Goal: Task Accomplishment & Management: Use online tool/utility

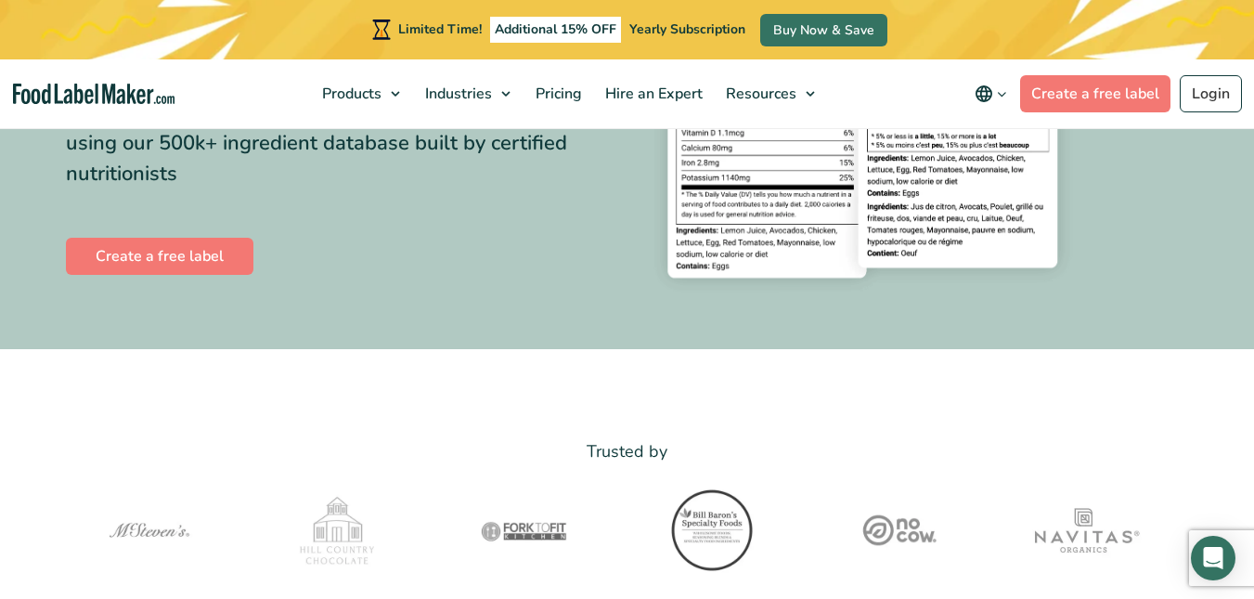
scroll to position [307, 0]
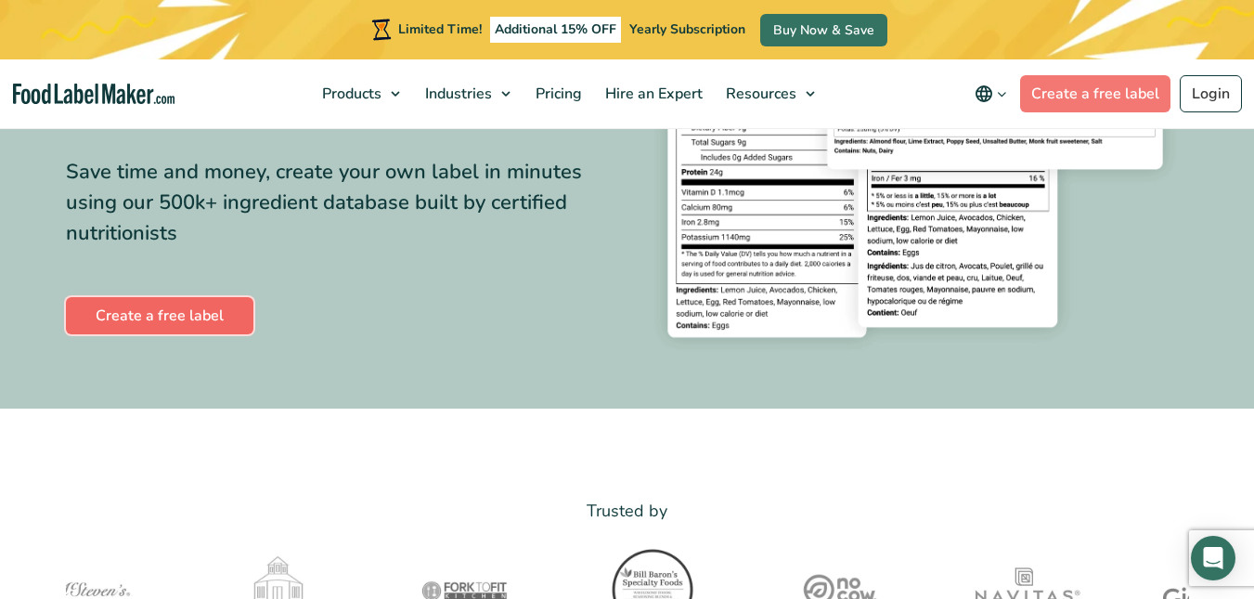
click at [232, 303] on link "Create a free label" at bounding box center [159, 315] width 187 height 37
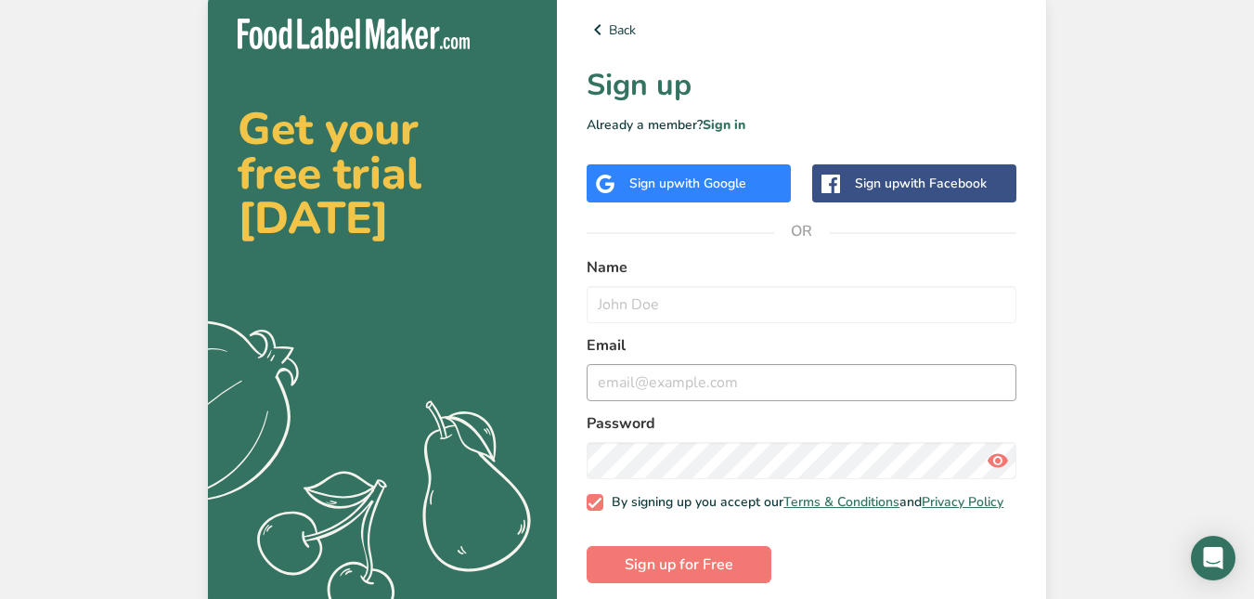
scroll to position [24, 0]
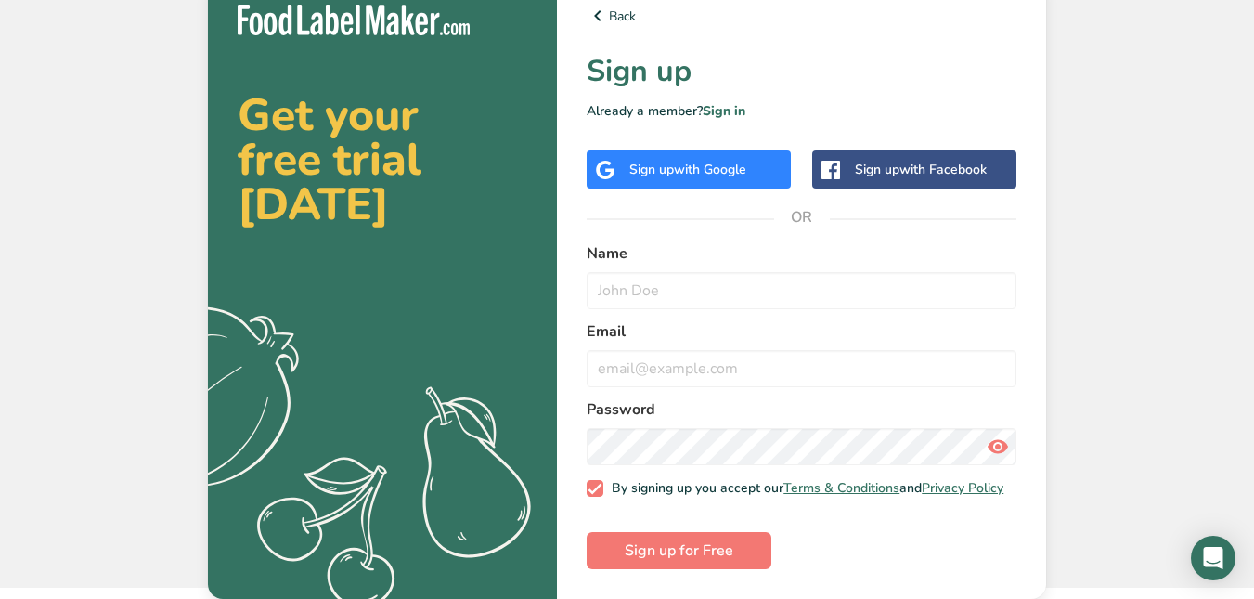
click at [702, 257] on div "Name" at bounding box center [801, 275] width 430 height 67
click at [701, 272] on input "text" at bounding box center [801, 290] width 430 height 37
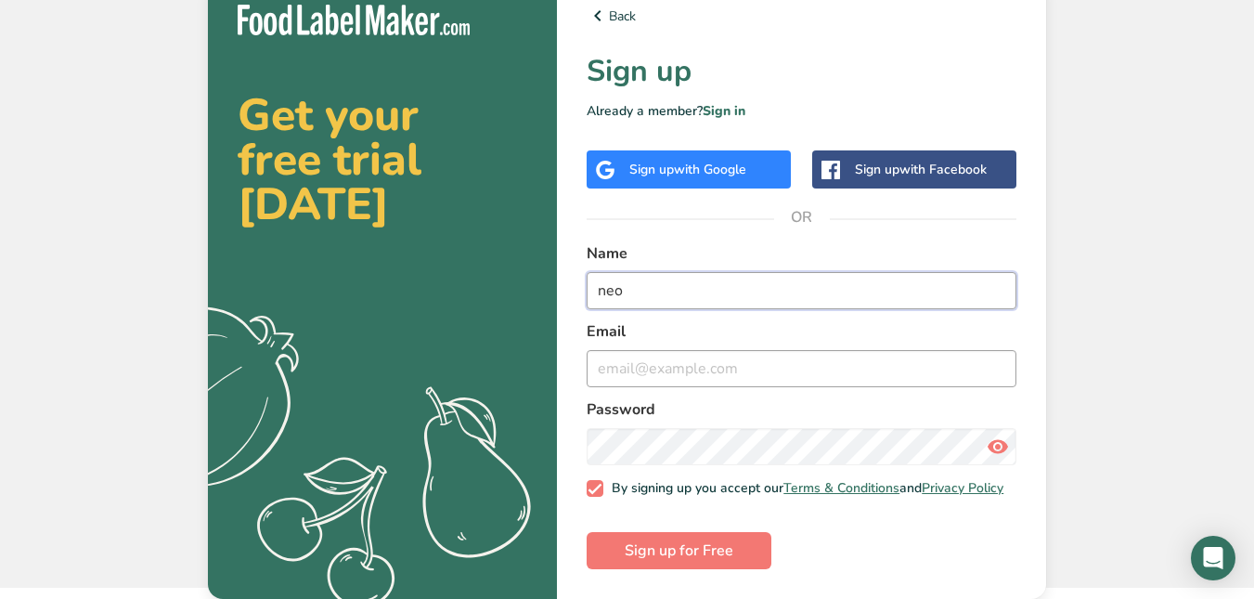
type input "neo"
click at [629, 371] on input "email" at bounding box center [801, 368] width 430 height 37
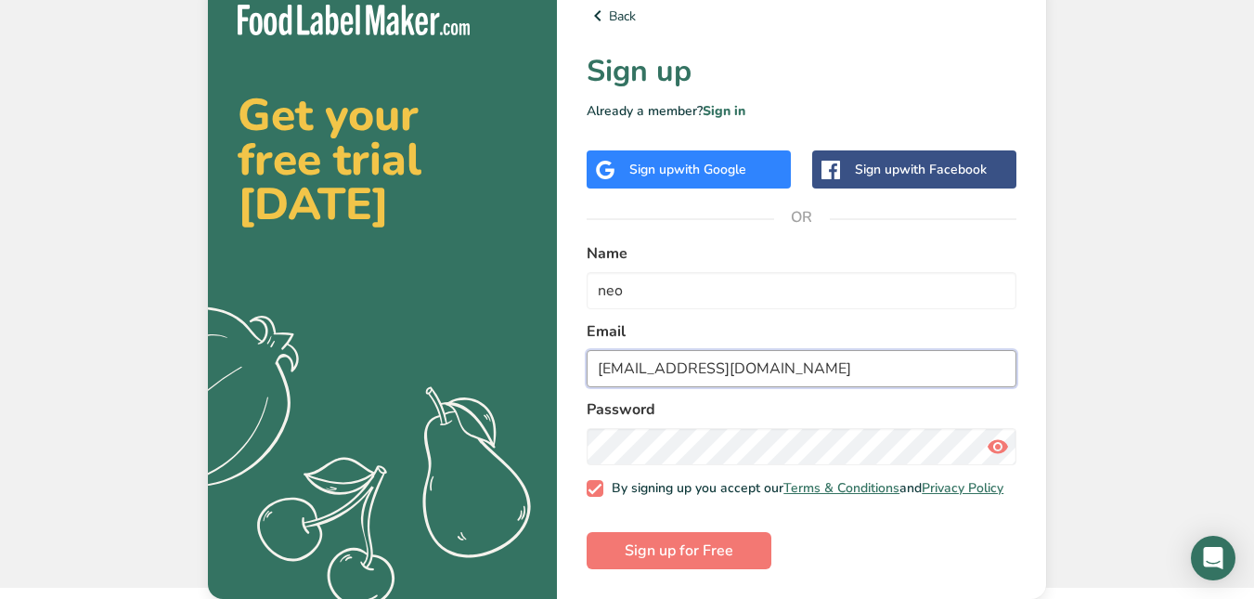
type input "nzhanderc@gmail.com"
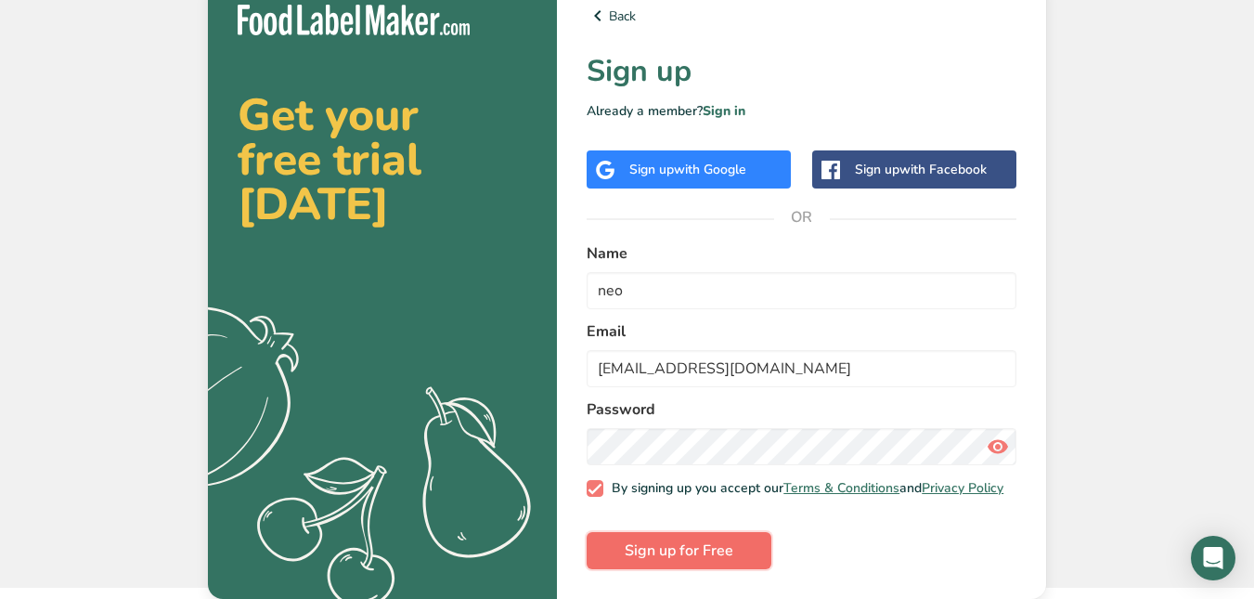
click at [628, 545] on span "Sign up for Free" at bounding box center [679, 550] width 109 height 22
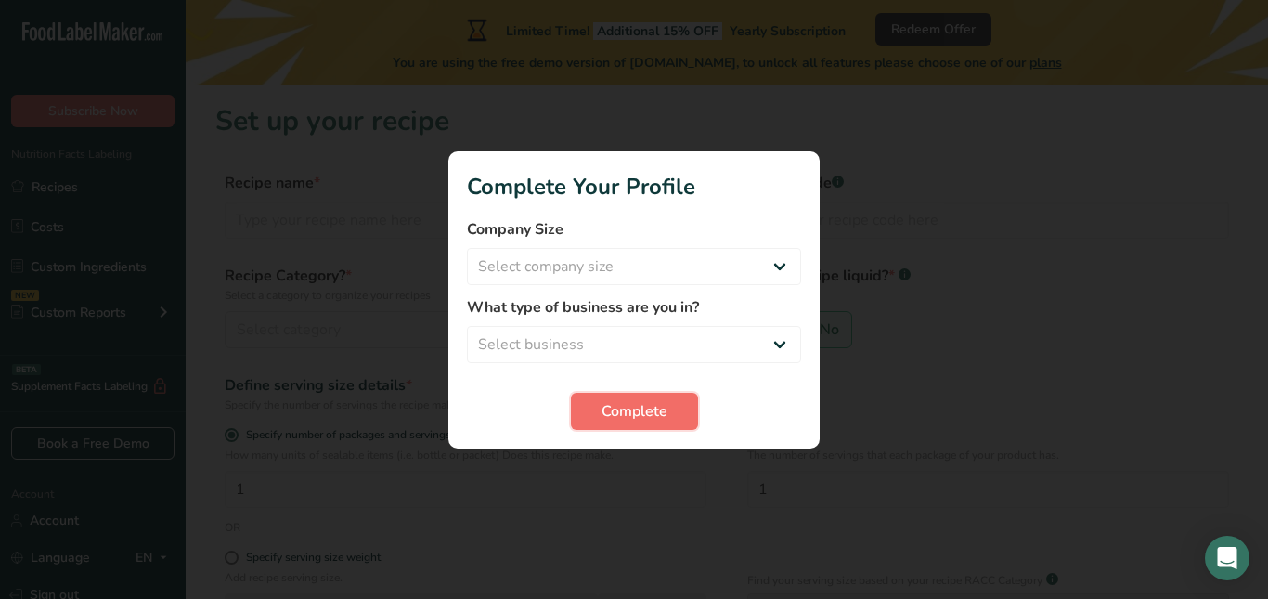
click at [687, 419] on button "Complete" at bounding box center [634, 411] width 127 height 37
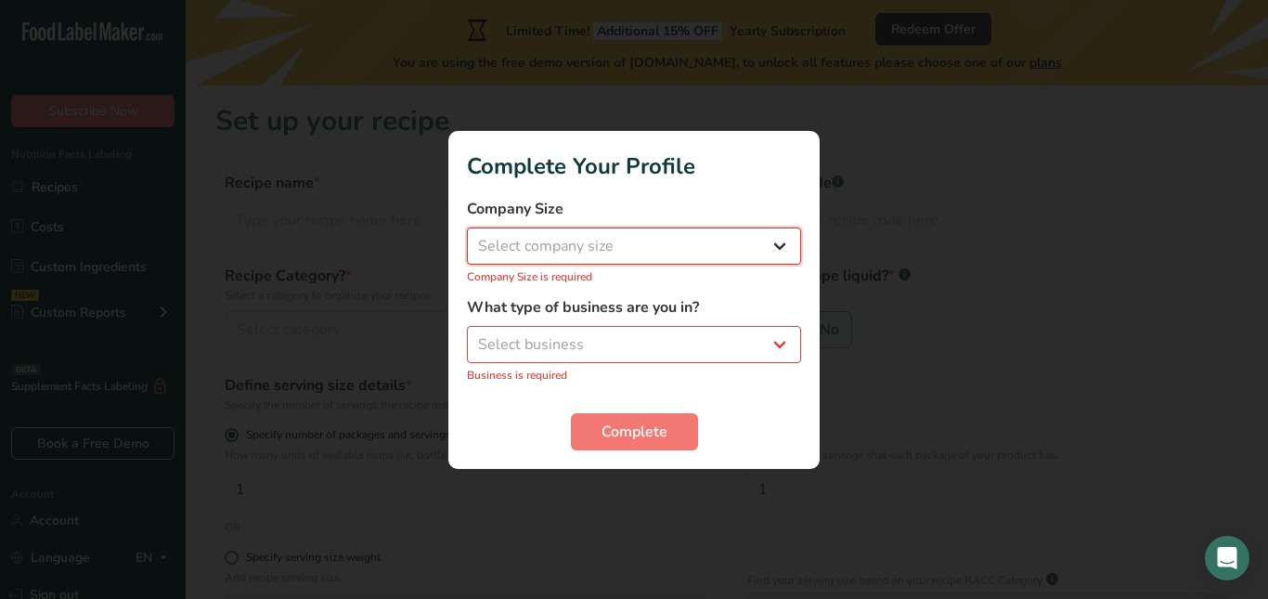
click at [680, 252] on select "Select company size Fewer than 10 Employees 10 to 50 Employees 51 to 500 Employ…" at bounding box center [634, 245] width 334 height 37
select select "2"
click at [467, 237] on select "Select company size Fewer than 10 Employees 10 to 50 Employees 51 to 500 Employ…" at bounding box center [634, 245] width 334 height 37
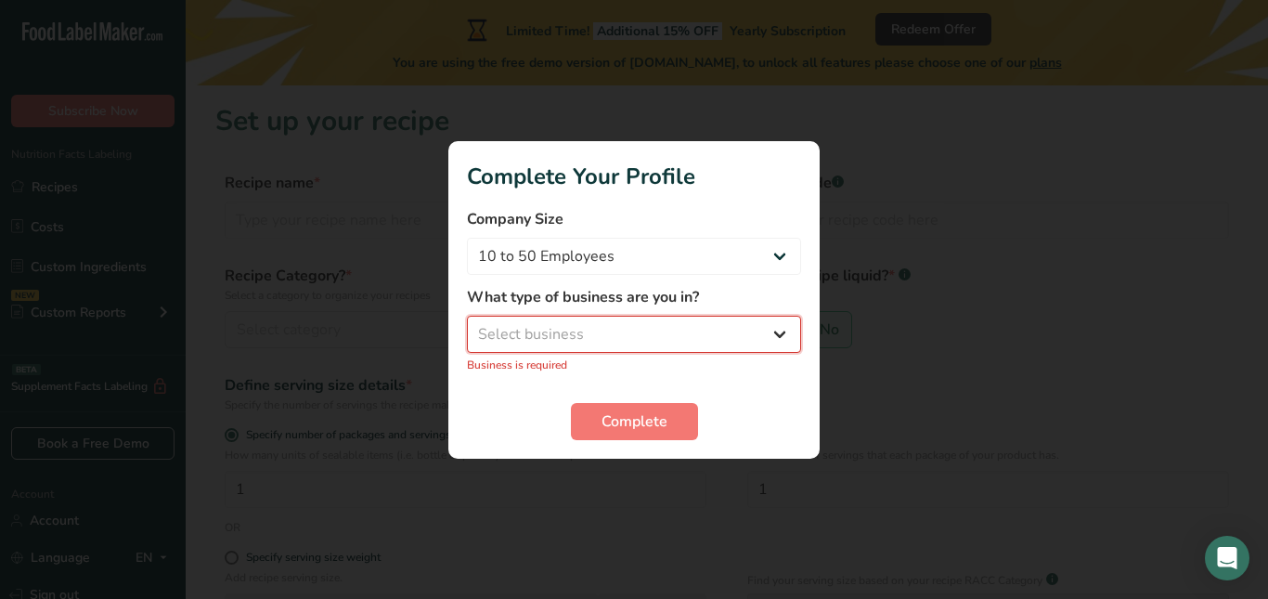
click at [578, 338] on select "Select business Packaged Food Manufacturer Restaurant & Cafe Bakery Meal Plans …" at bounding box center [634, 334] width 334 height 37
select select "3"
click at [467, 325] on select "Select business Packaged Food Manufacturer Restaurant & Cafe Bakery Meal Plans …" at bounding box center [634, 334] width 334 height 37
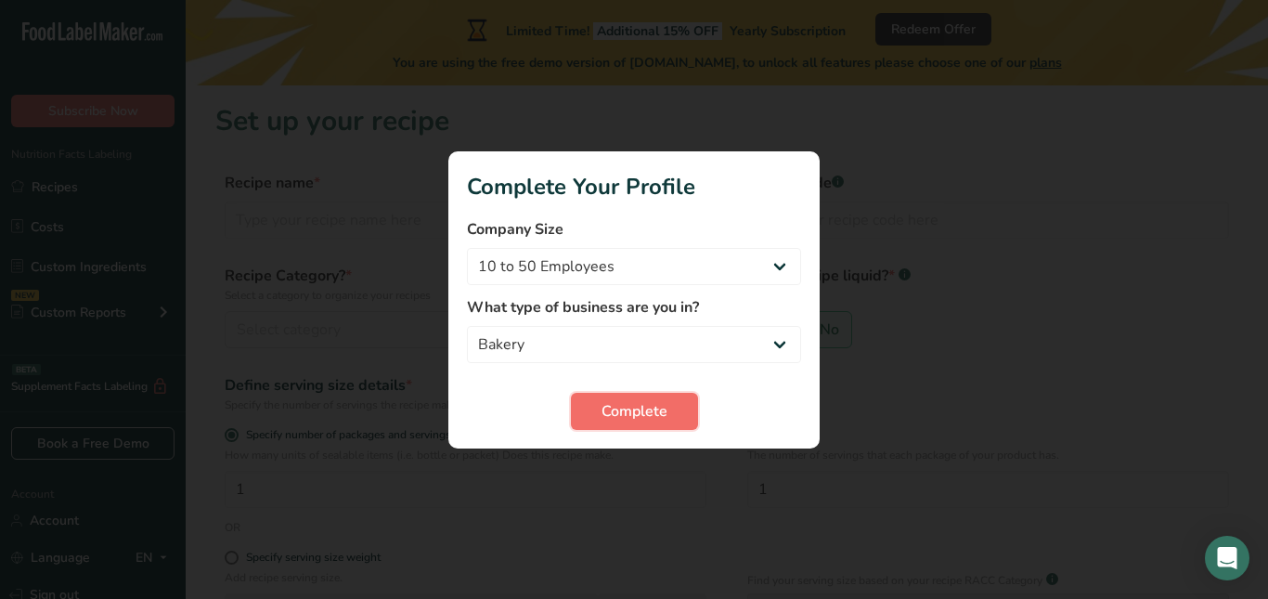
click at [629, 422] on button "Complete" at bounding box center [634, 411] width 127 height 37
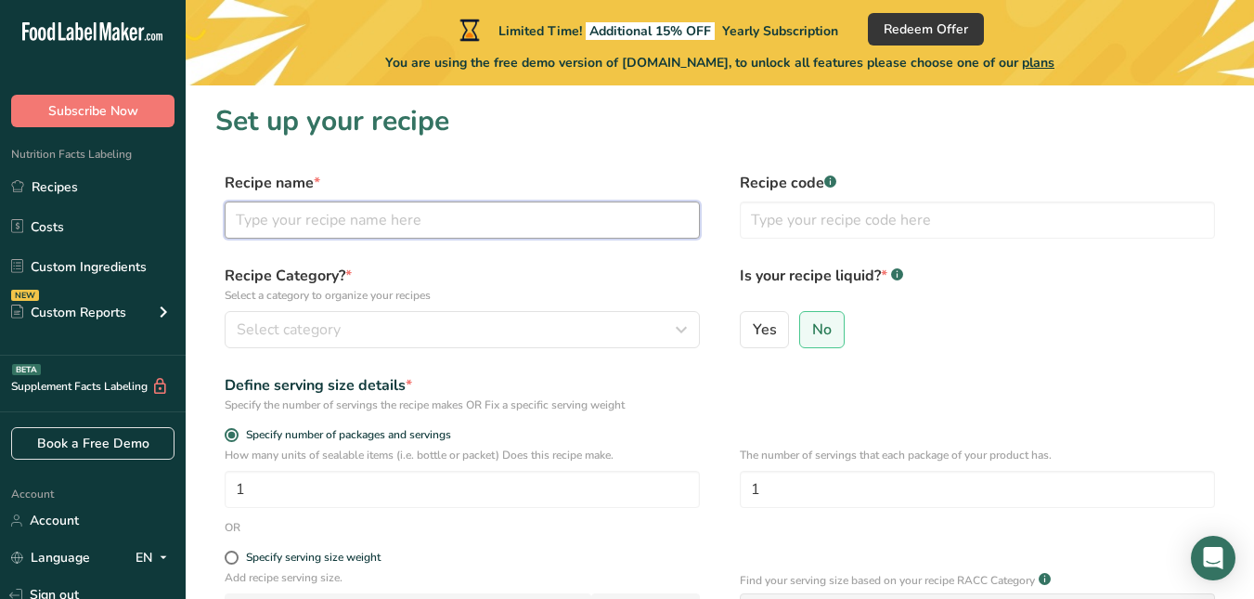
click at [421, 226] on input "text" at bounding box center [462, 219] width 475 height 37
type input "Fried Rice"
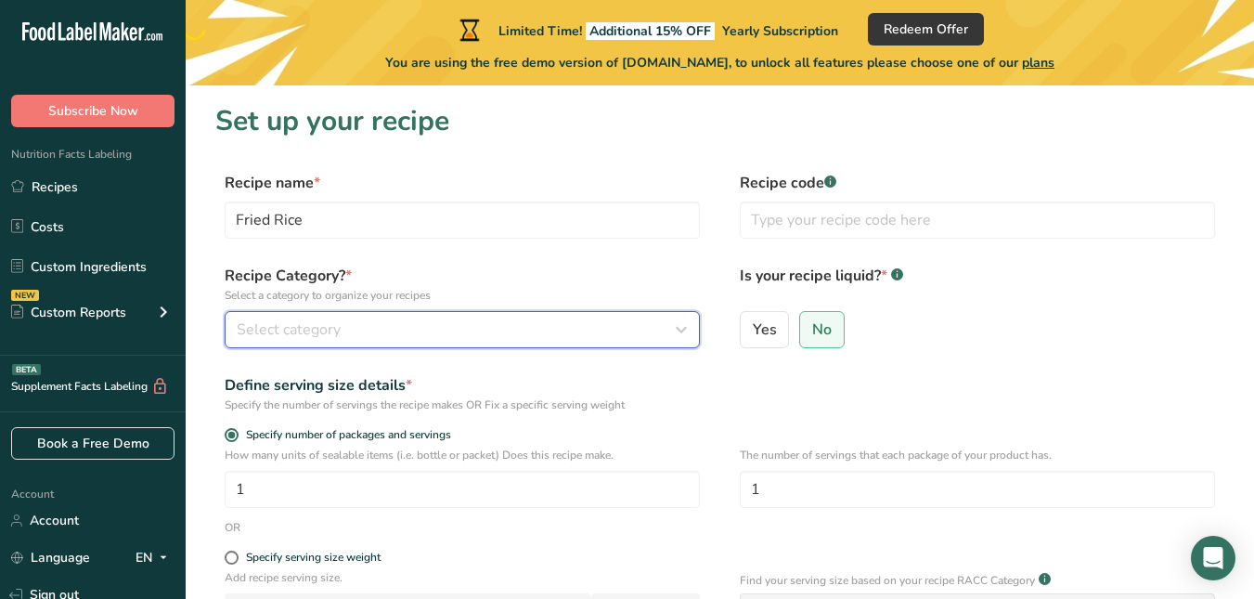
click at [388, 336] on div "Select category" at bounding box center [457, 329] width 440 height 22
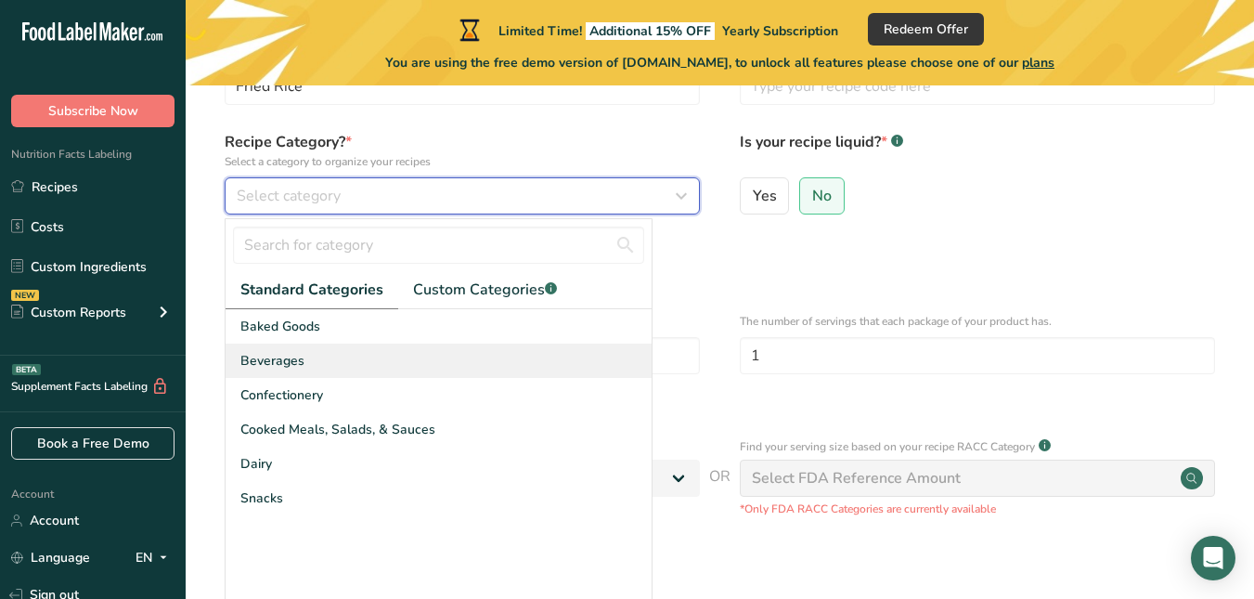
scroll to position [136, 0]
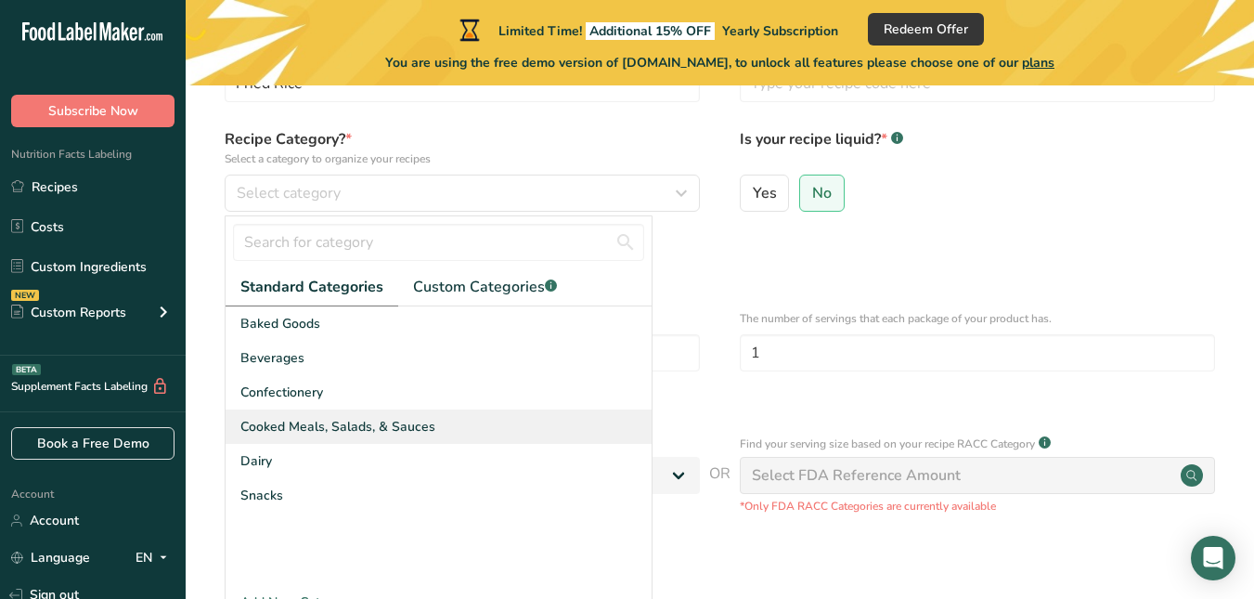
click at [363, 432] on span "Cooked Meals, Salads, & Sauces" at bounding box center [337, 426] width 195 height 19
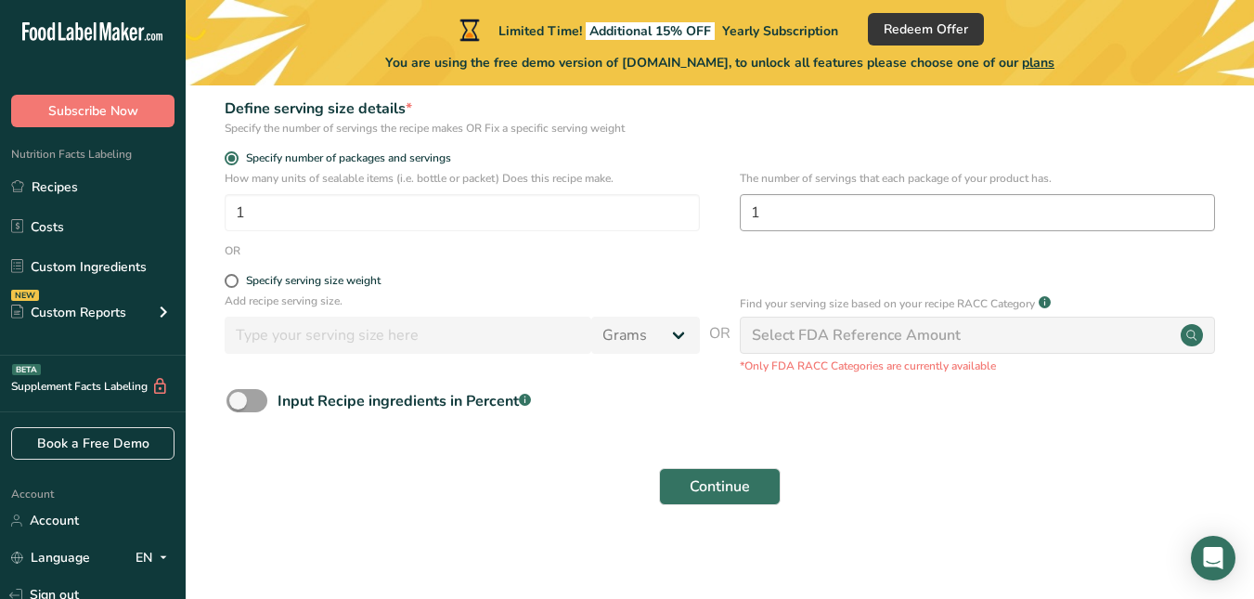
scroll to position [283, 0]
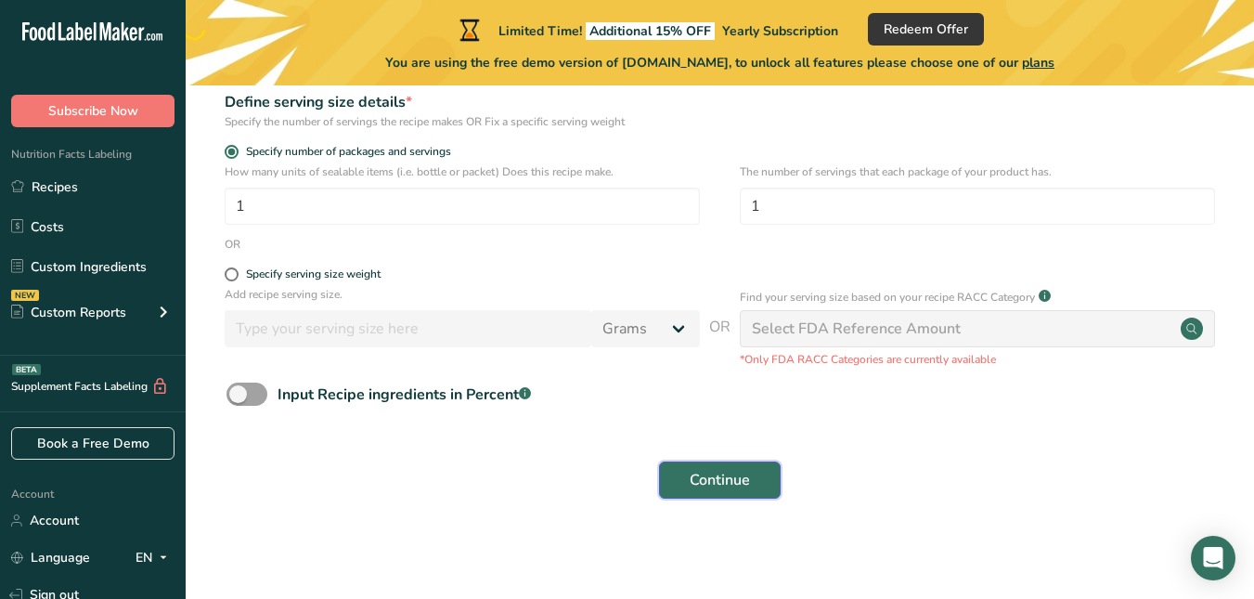
click at [737, 483] on span "Continue" at bounding box center [719, 480] width 60 height 22
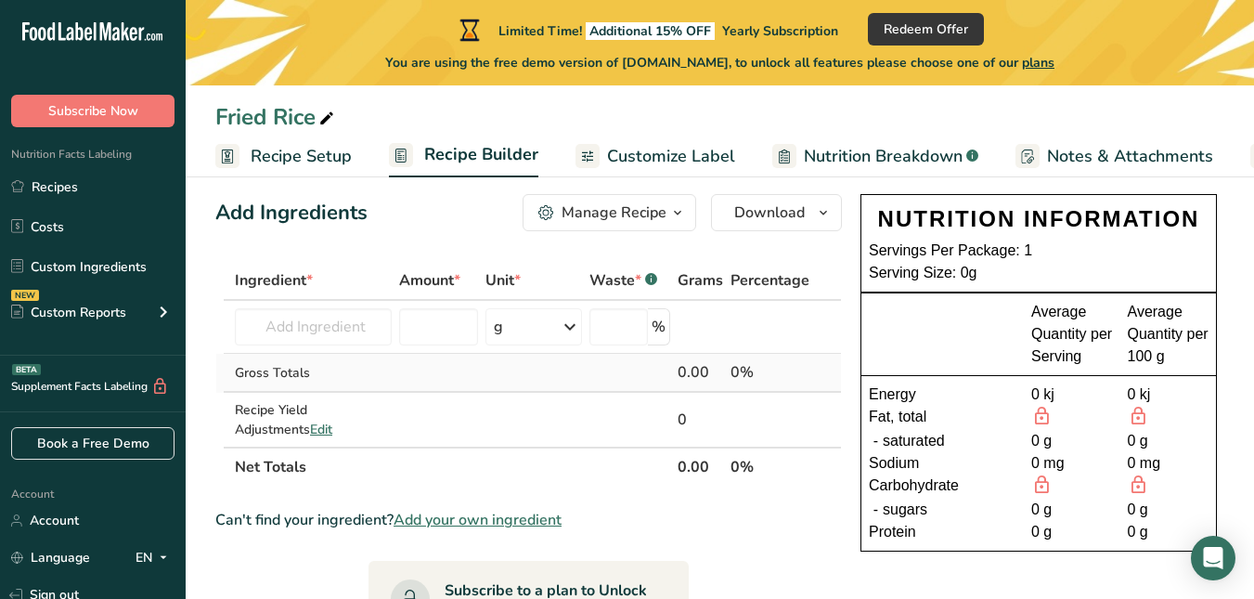
scroll to position [26, 0]
click at [341, 323] on input "text" at bounding box center [313, 325] width 157 height 37
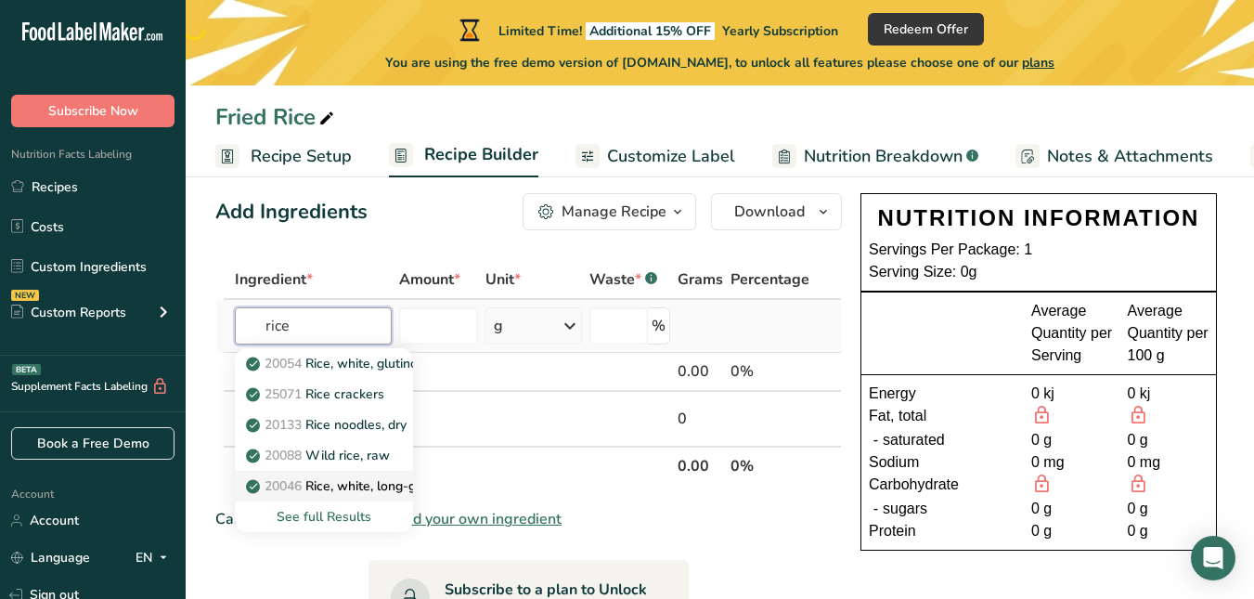
type input "rice"
click at [384, 491] on p "20046 Rice, white, long-grain, parboiled, enriched, dry" at bounding box center [416, 485] width 333 height 19
type input "Rice, white, long-grain, parboiled, enriched, dry"
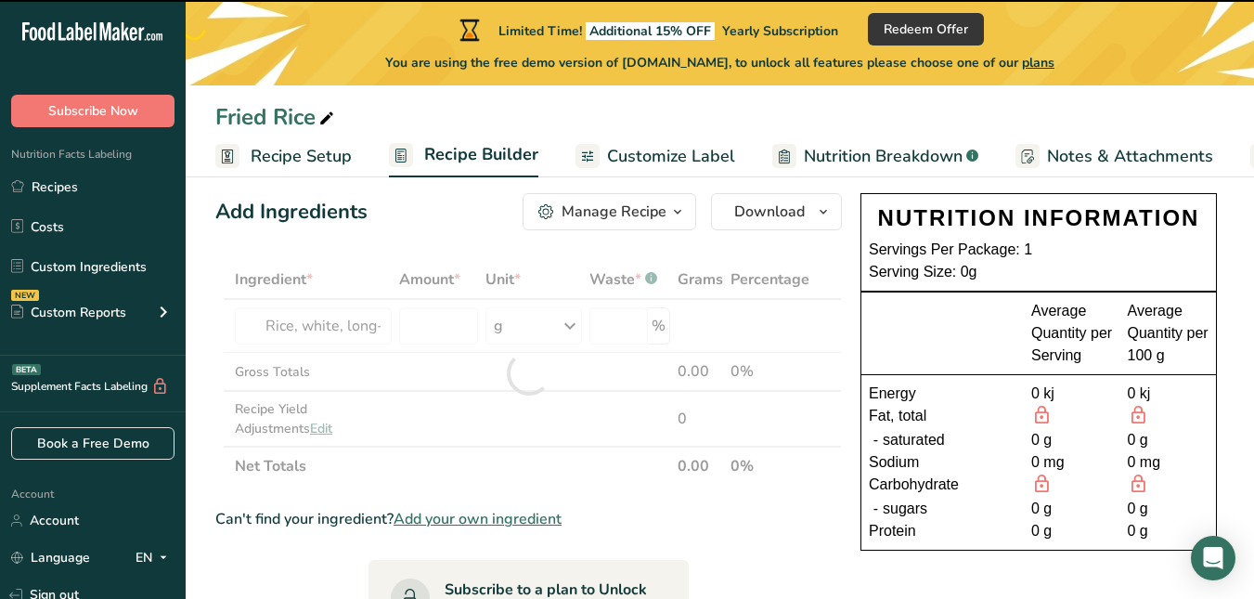
type input "0"
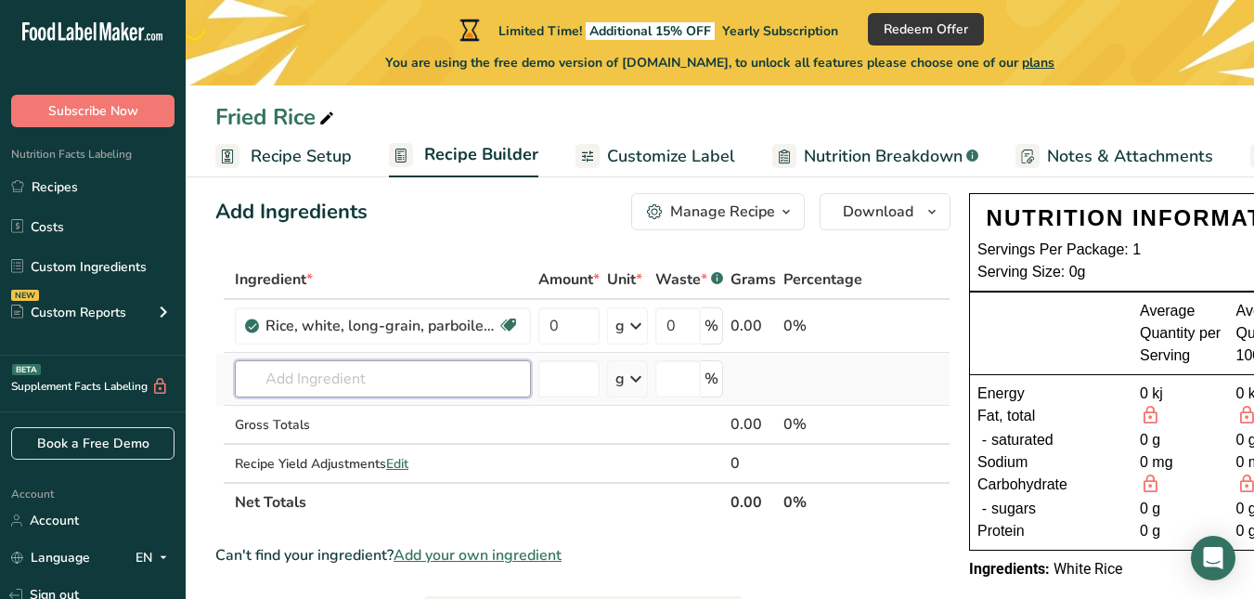
click at [347, 382] on input "text" at bounding box center [383, 378] width 296 height 37
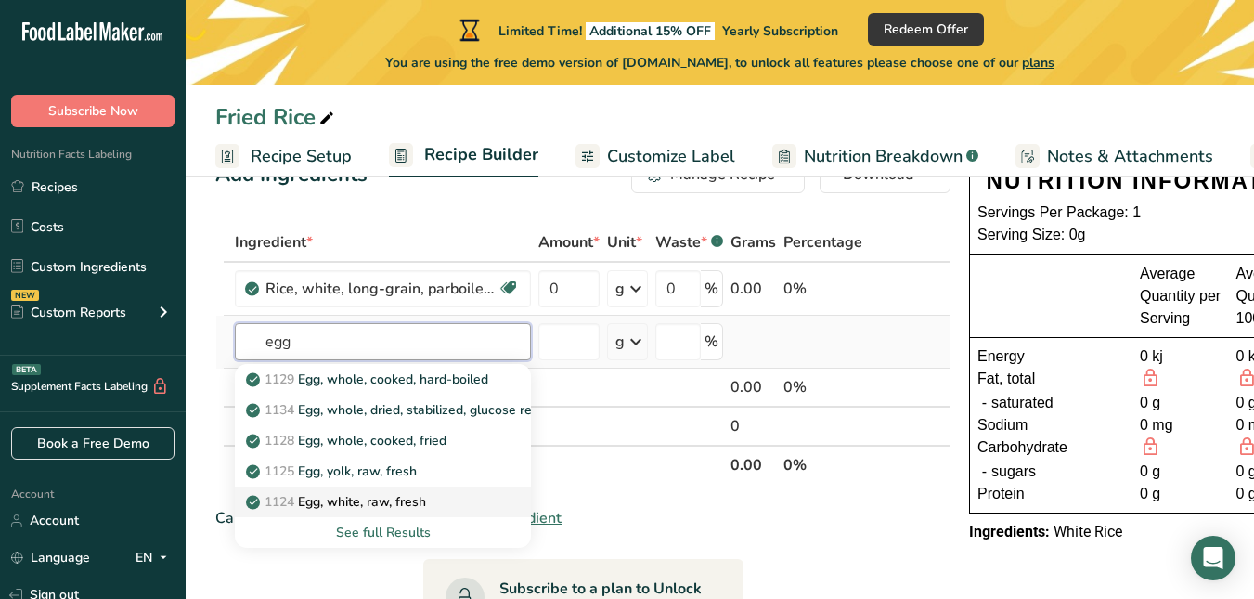
scroll to position [68, 0]
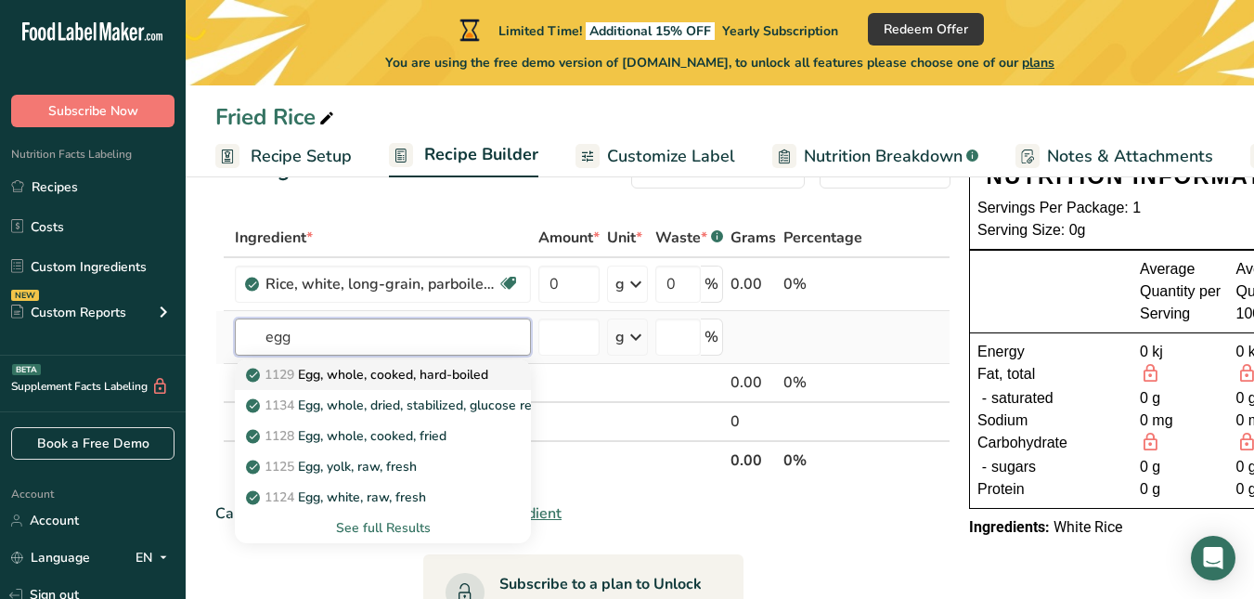
type input "egg"
click at [337, 380] on p "1129 Egg, whole, cooked, hard-boiled" at bounding box center [369, 374] width 238 height 19
type input "Egg, whole, cooked, hard-boiled"
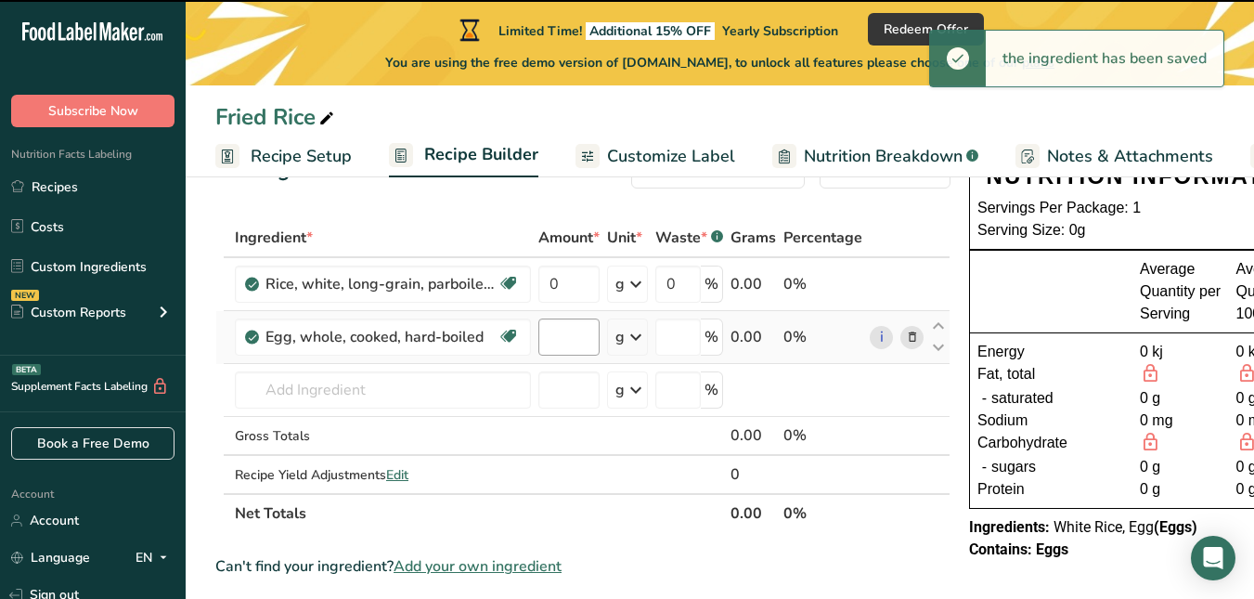
type input "0"
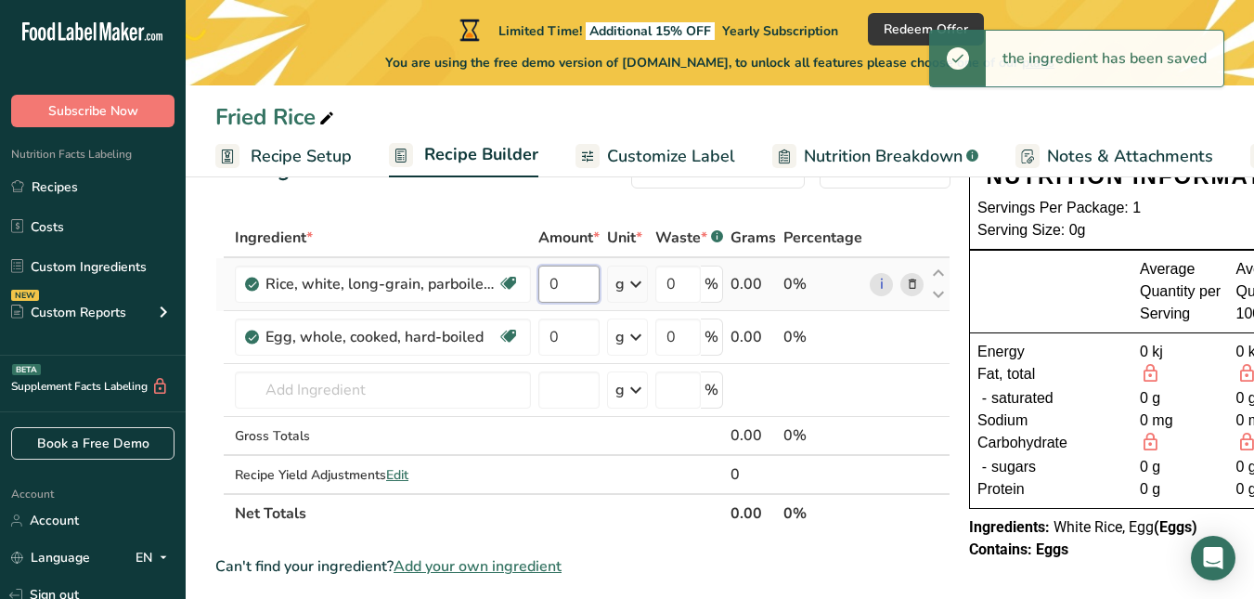
click at [575, 288] on input "0" at bounding box center [568, 283] width 61 height 37
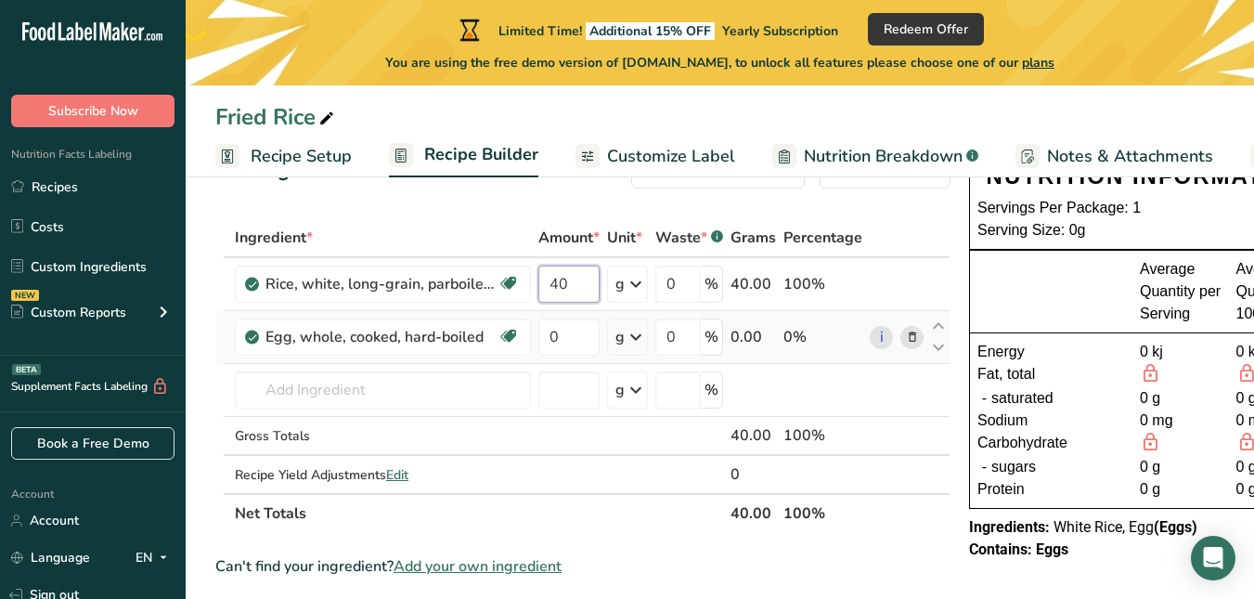
type input "4"
type input "3"
type input "4"
type input "50"
click at [553, 336] on div "Ingredient * Amount * Unit * Waste * .a-a{fill:#347362;}.b-a{fill:#fff;} Grams …" at bounding box center [582, 375] width 735 height 315
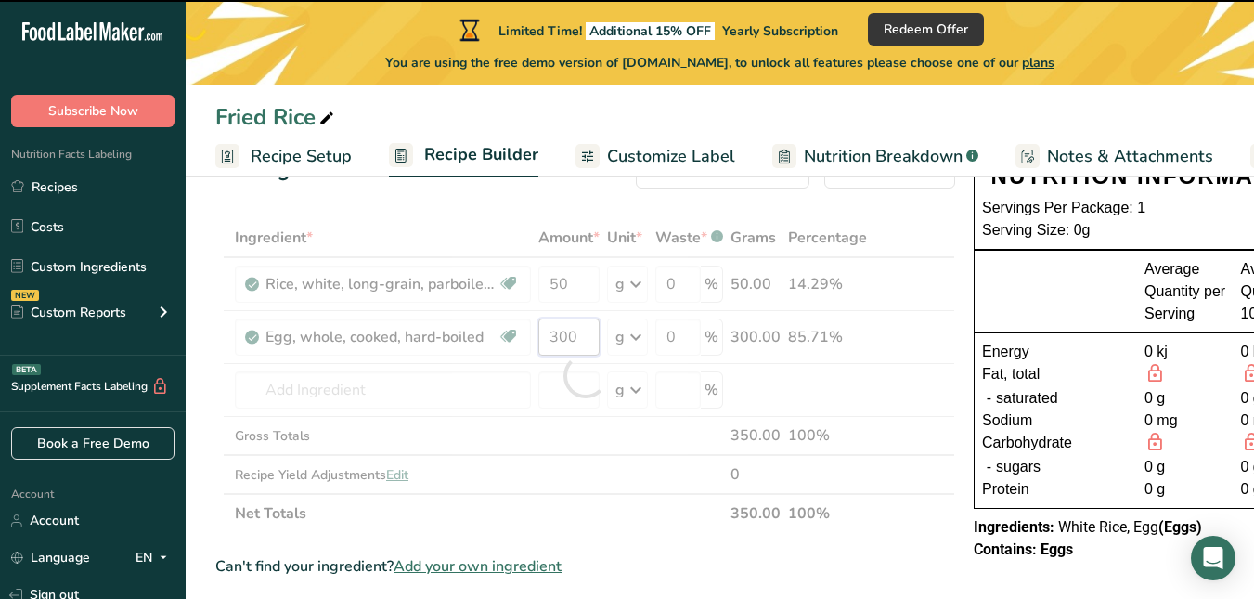
type input "0"
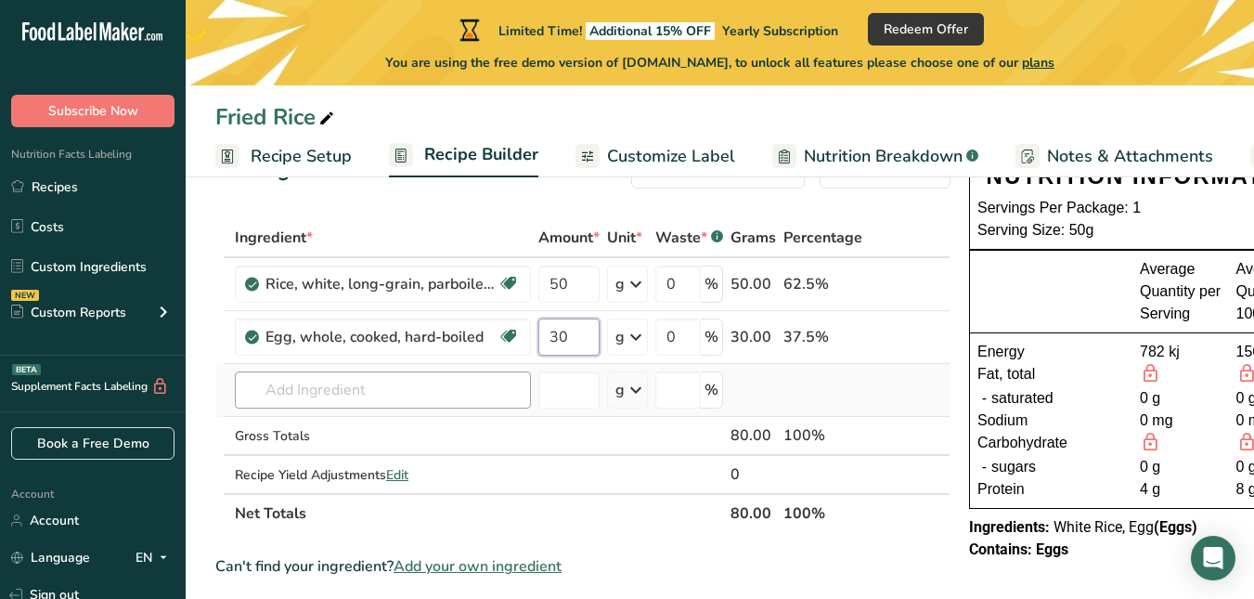
type input "30"
click at [435, 385] on div "Ingredient * Amount * Unit * Waste * .a-a{fill:#347362;}.b-a{fill:#fff;} Grams …" at bounding box center [582, 375] width 735 height 315
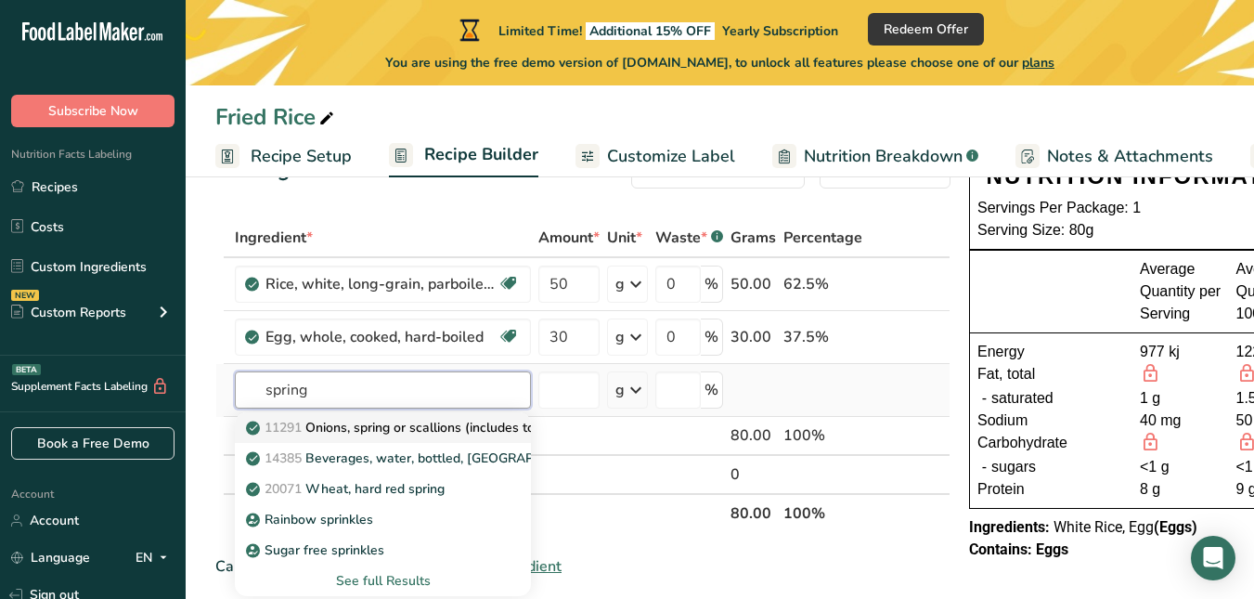
type input "spring"
click at [359, 435] on p "11291 Onions, spring or scallions (includes tops and bulb), raw" at bounding box center [444, 427] width 389 height 19
type input "Onions, spring or scallions (includes tops and bulb), raw"
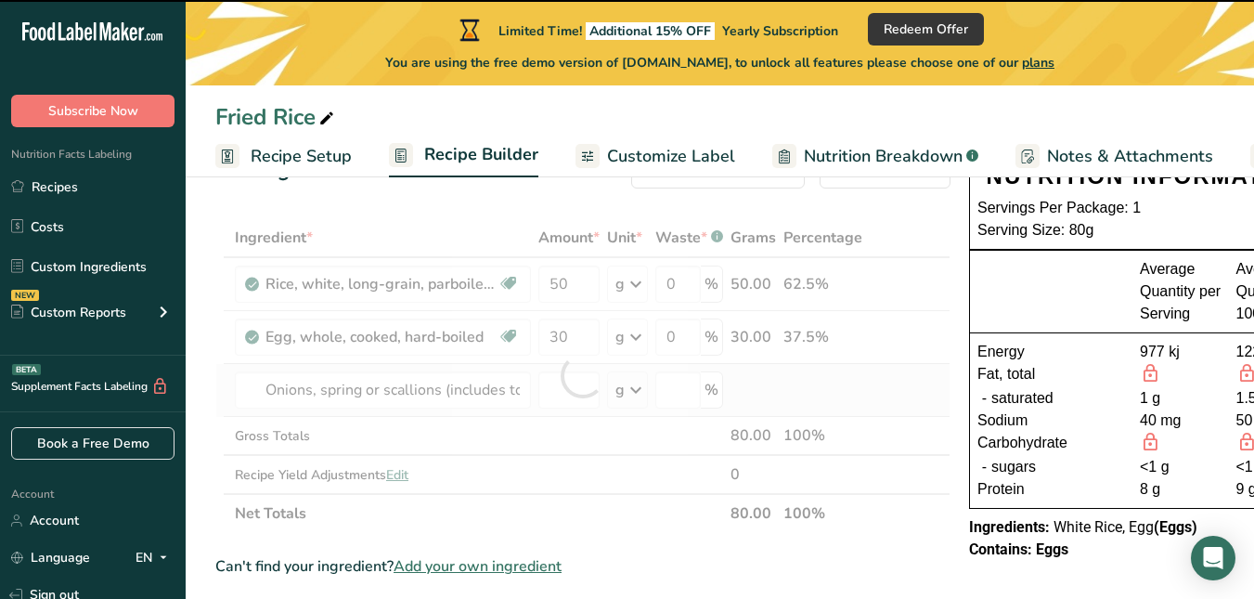
type input "0"
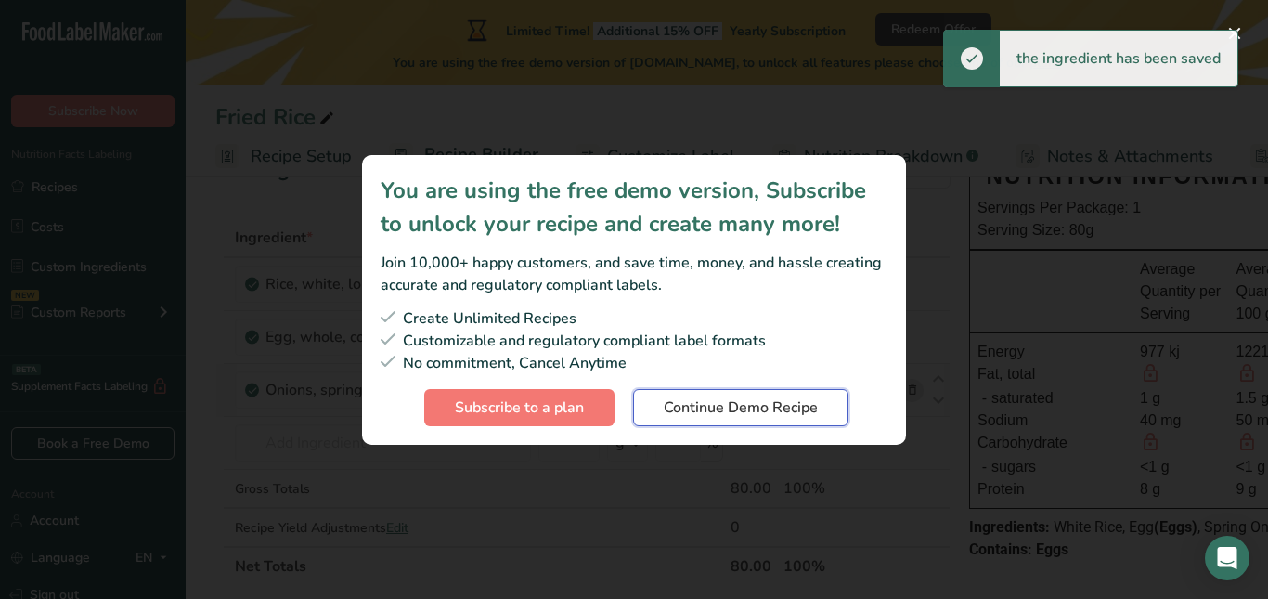
click at [710, 406] on span "Continue Demo Recipe" at bounding box center [740, 407] width 154 height 22
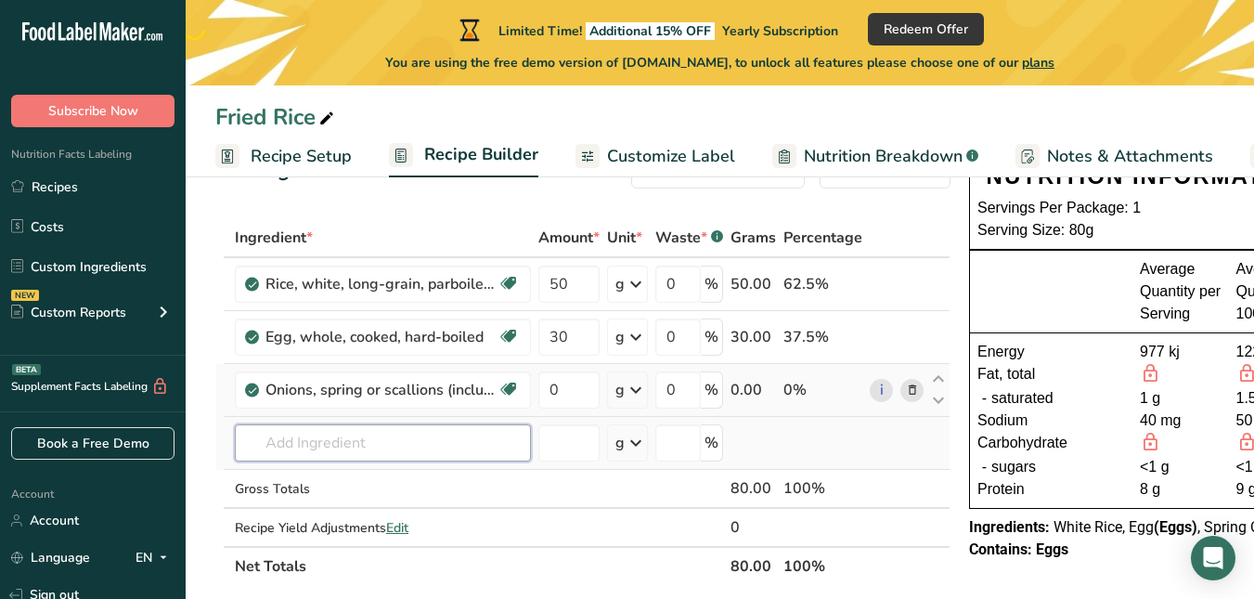
click at [304, 439] on input "text" at bounding box center [383, 442] width 296 height 37
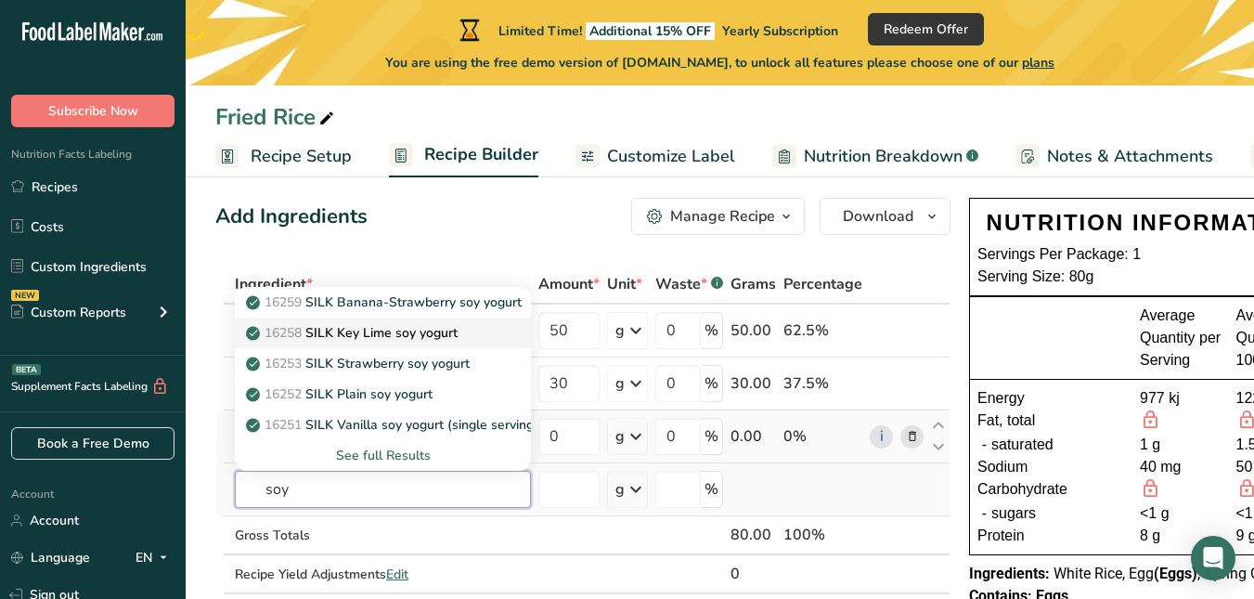
scroll to position [20, 0]
type input "soy sauce"
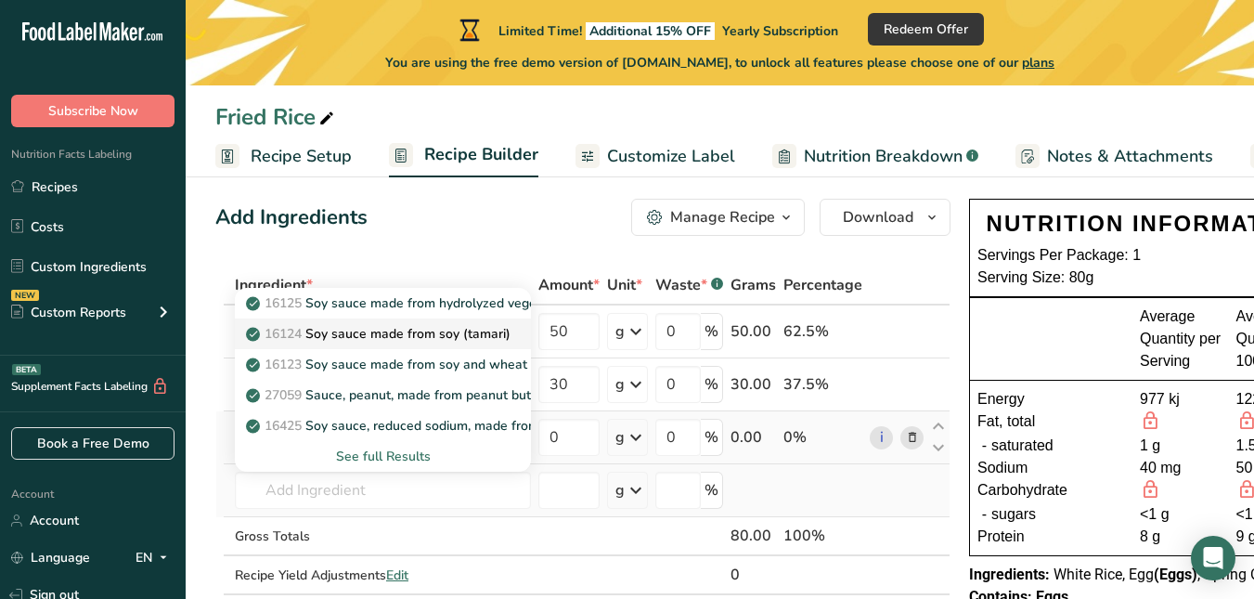
click at [410, 341] on p "16124 Soy sauce made from soy (tamari)" at bounding box center [380, 333] width 261 height 19
type input "Soy sauce made from soy (tamari)"
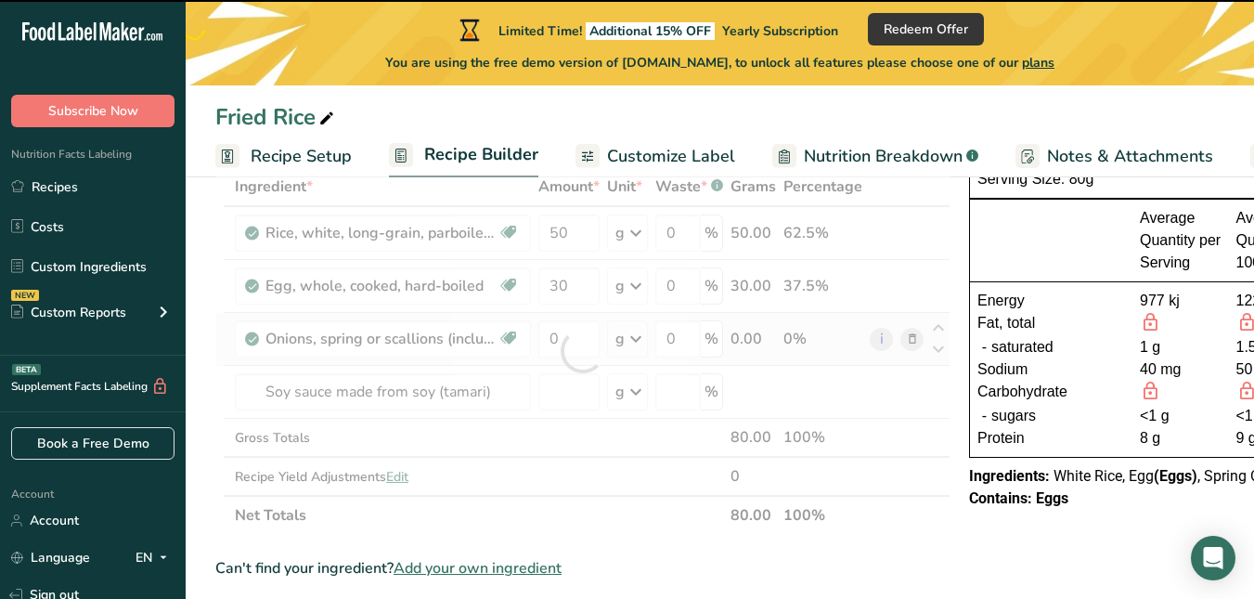
scroll to position [81, 0]
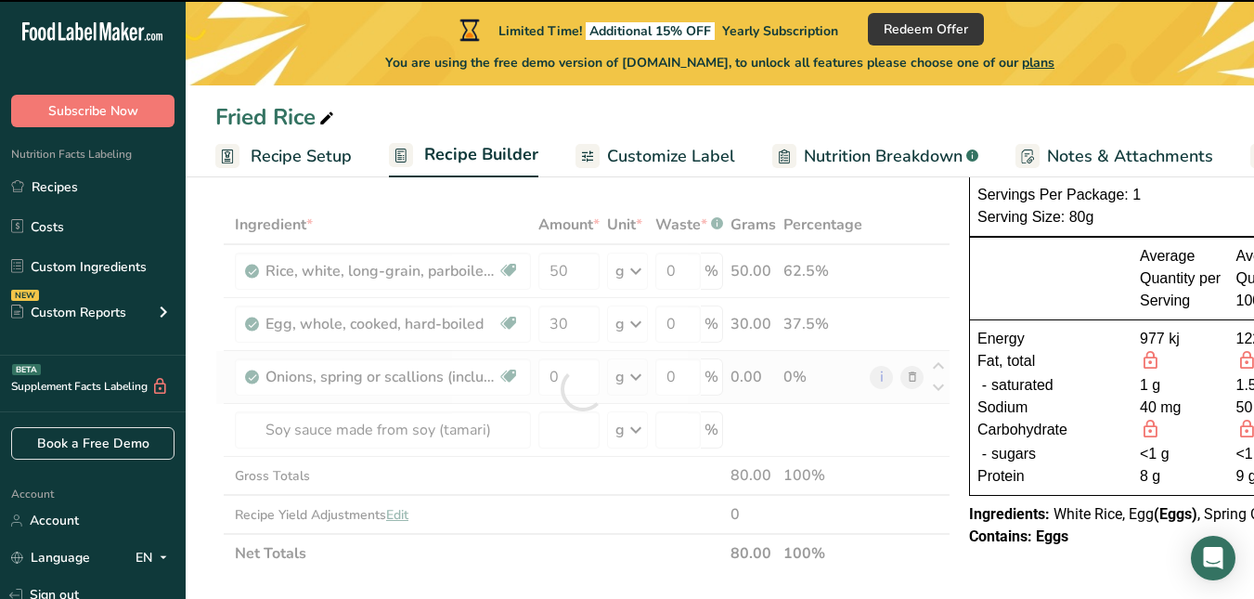
type input "0"
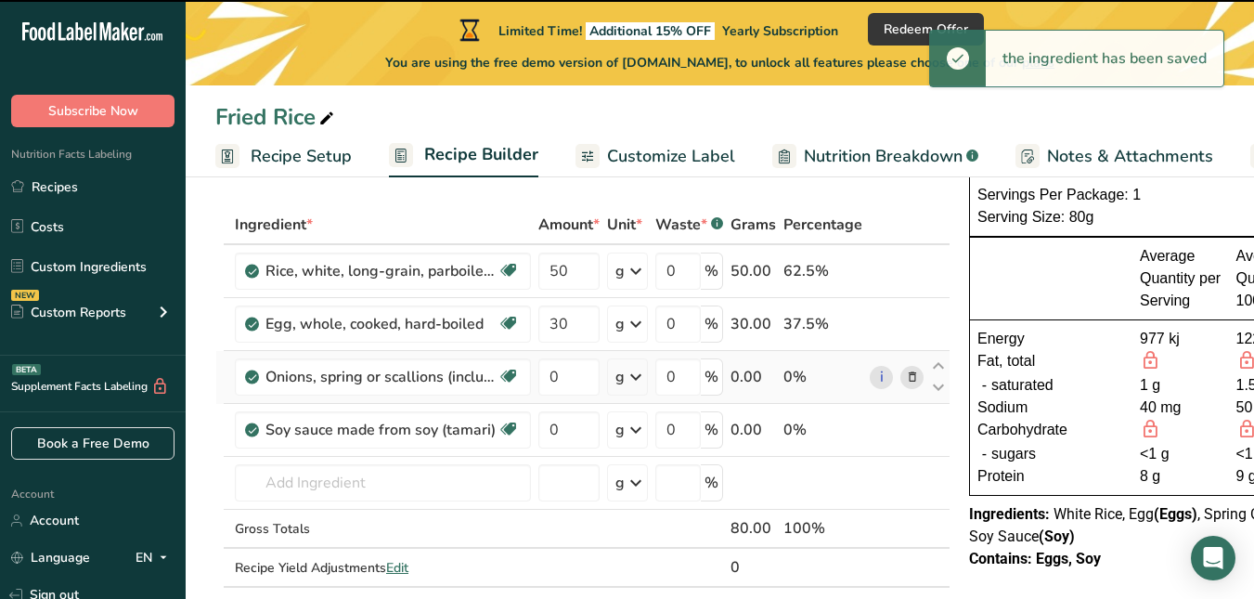
scroll to position [80, 0]
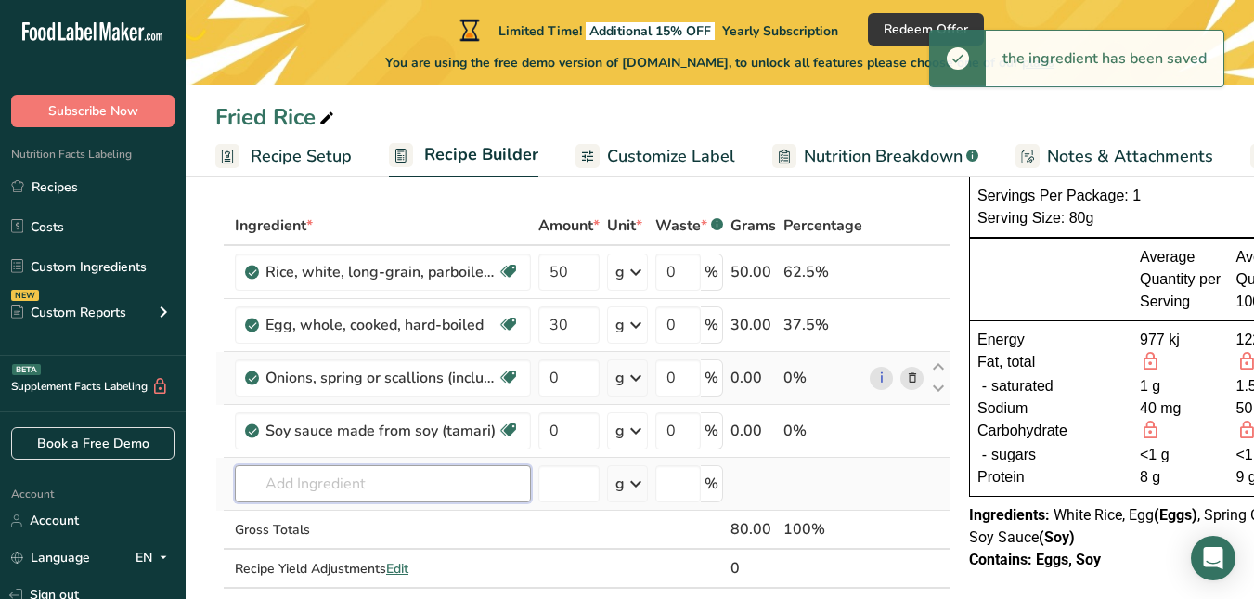
click at [413, 483] on input "text" at bounding box center [383, 483] width 296 height 37
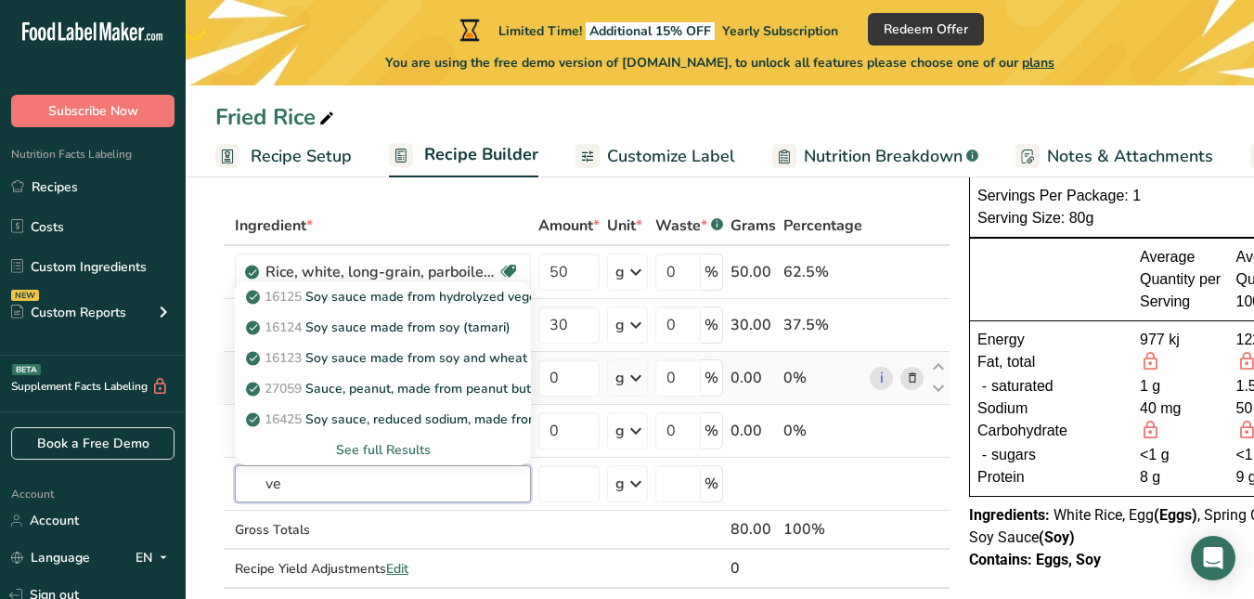
type input "v"
type input "green peas"
click at [390, 295] on p "11305 Peas, green, cooked, boiled, drained, without salt" at bounding box center [423, 296] width 347 height 19
type input "Peas, green, cooked, boiled, drained, without salt"
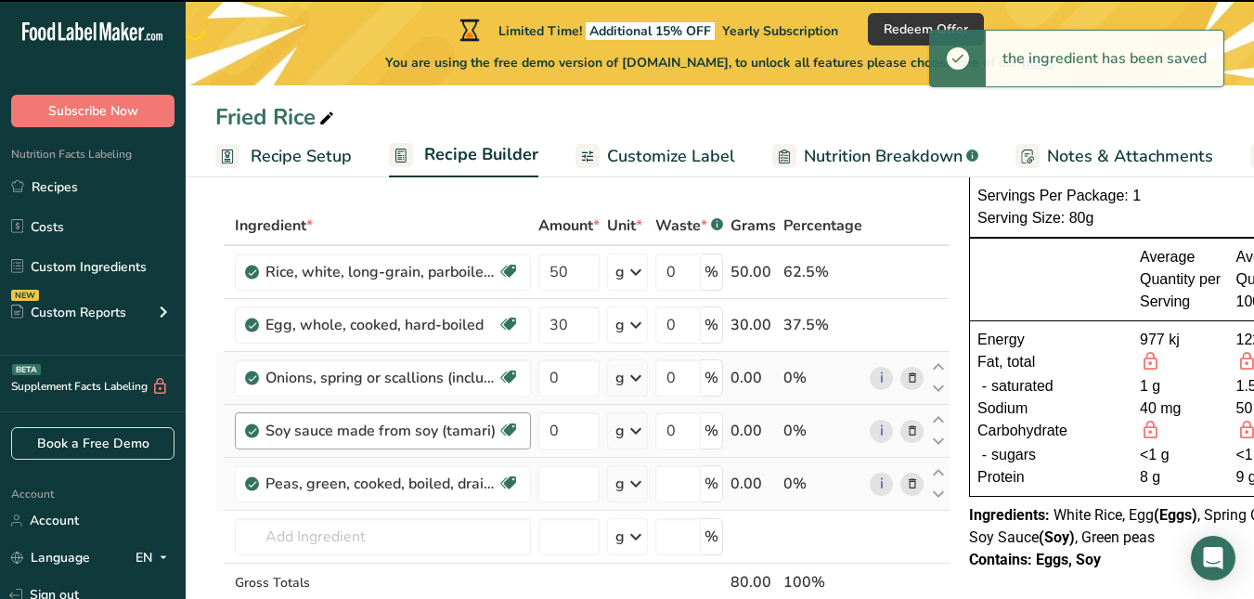
type input "0"
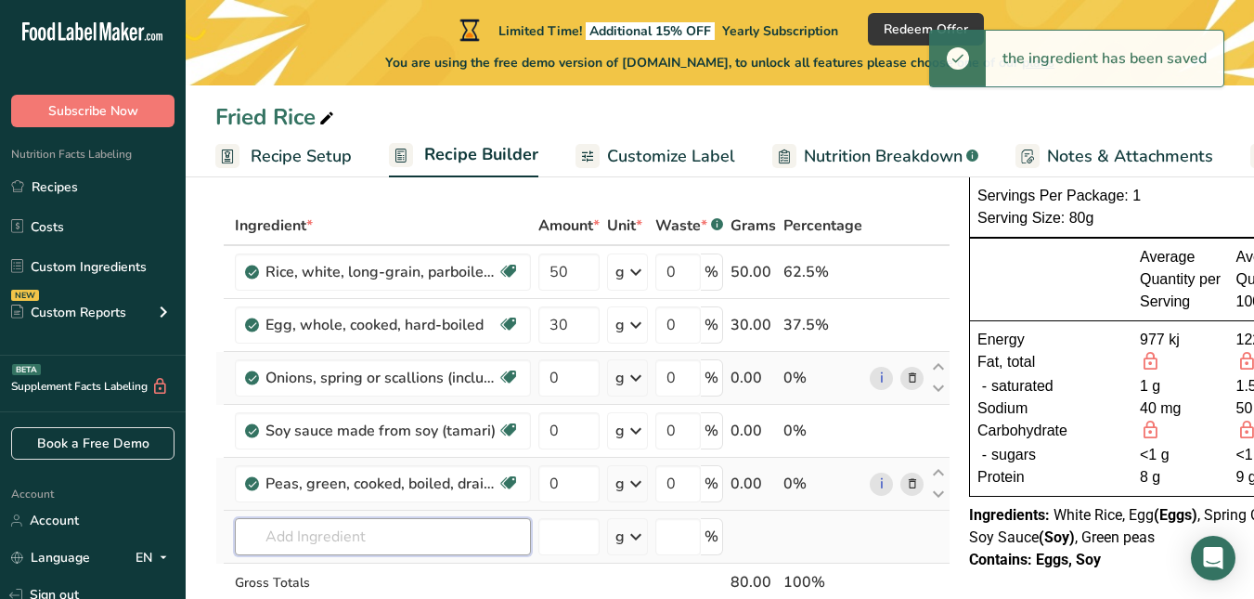
click at [371, 530] on input "text" at bounding box center [383, 536] width 296 height 37
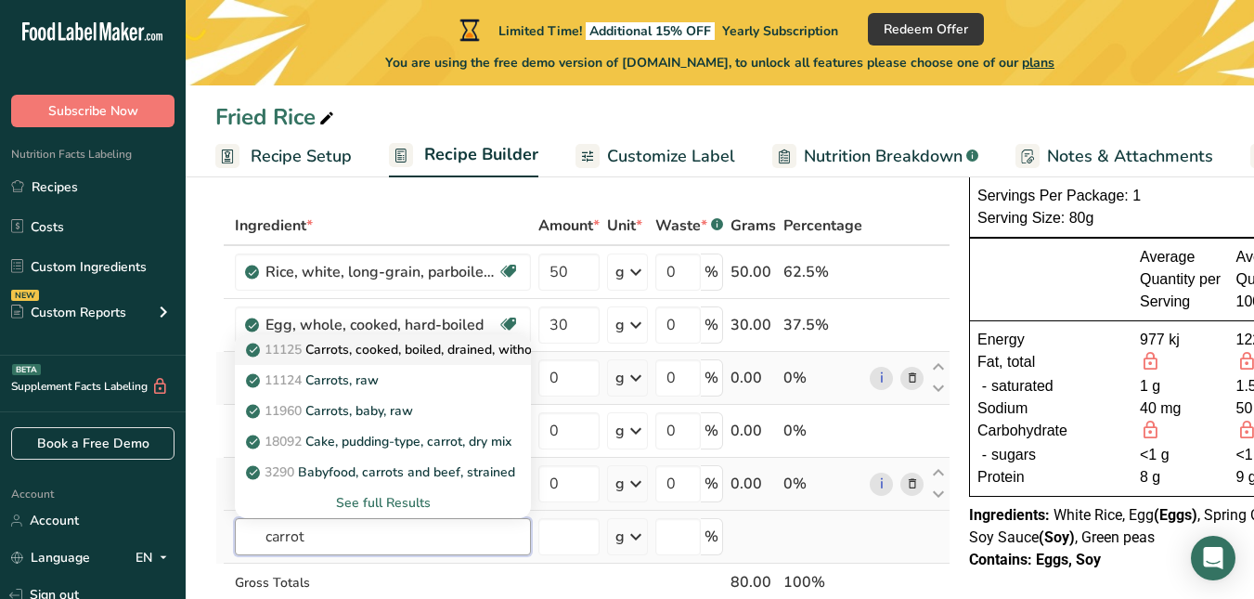
type input "carrot"
click at [457, 357] on p "11125 Carrots, cooked, boiled, drained, without salt" at bounding box center [410, 349] width 320 height 19
type input "Carrots, cooked, boiled, drained, without salt"
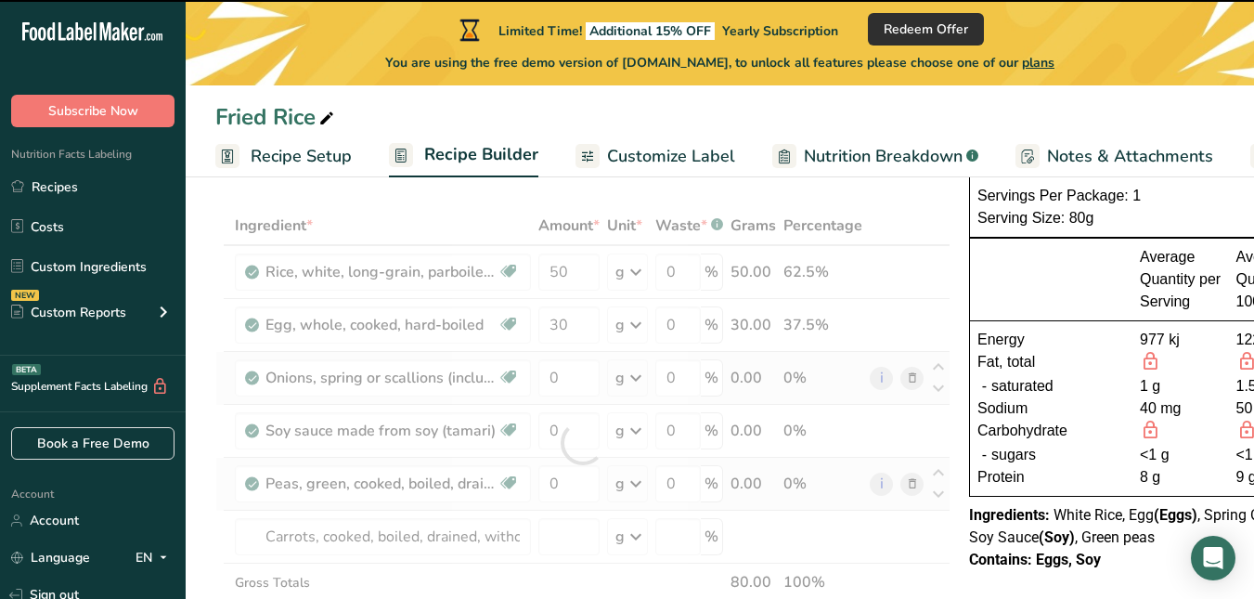
type input "0"
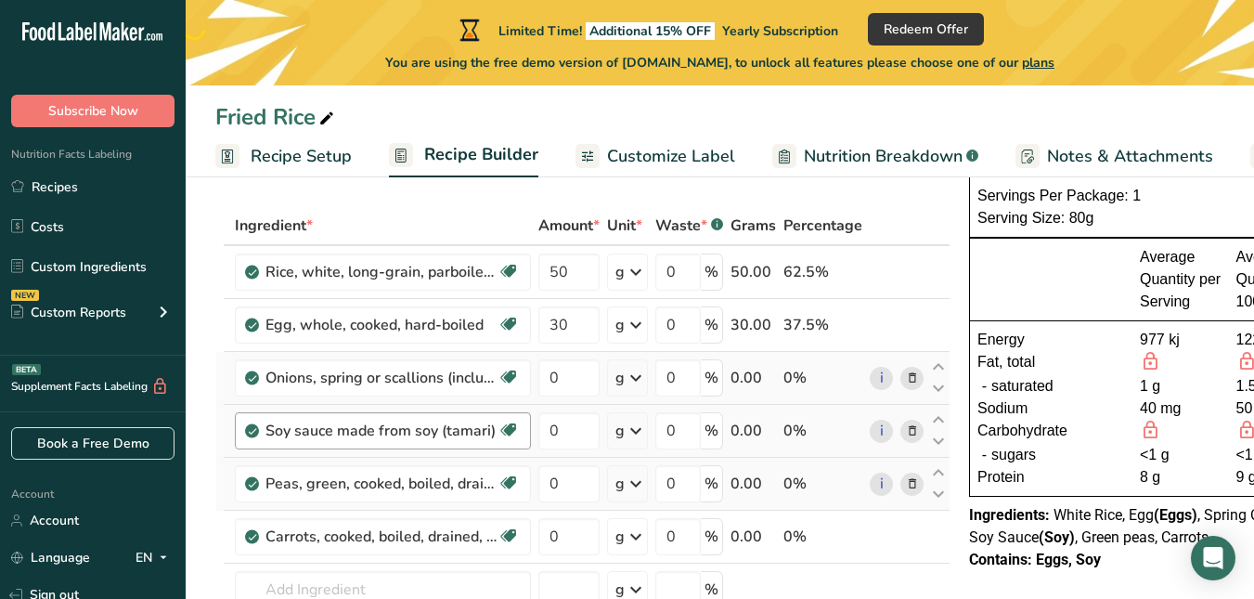
scroll to position [366, 0]
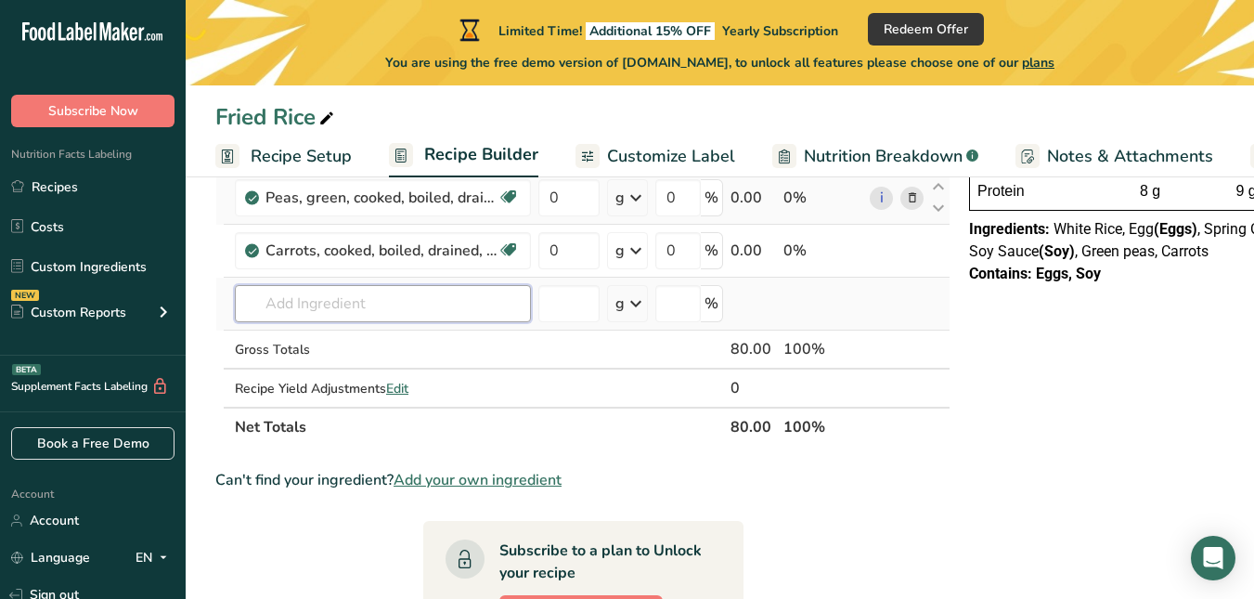
click at [341, 311] on input "text" at bounding box center [383, 303] width 296 height 37
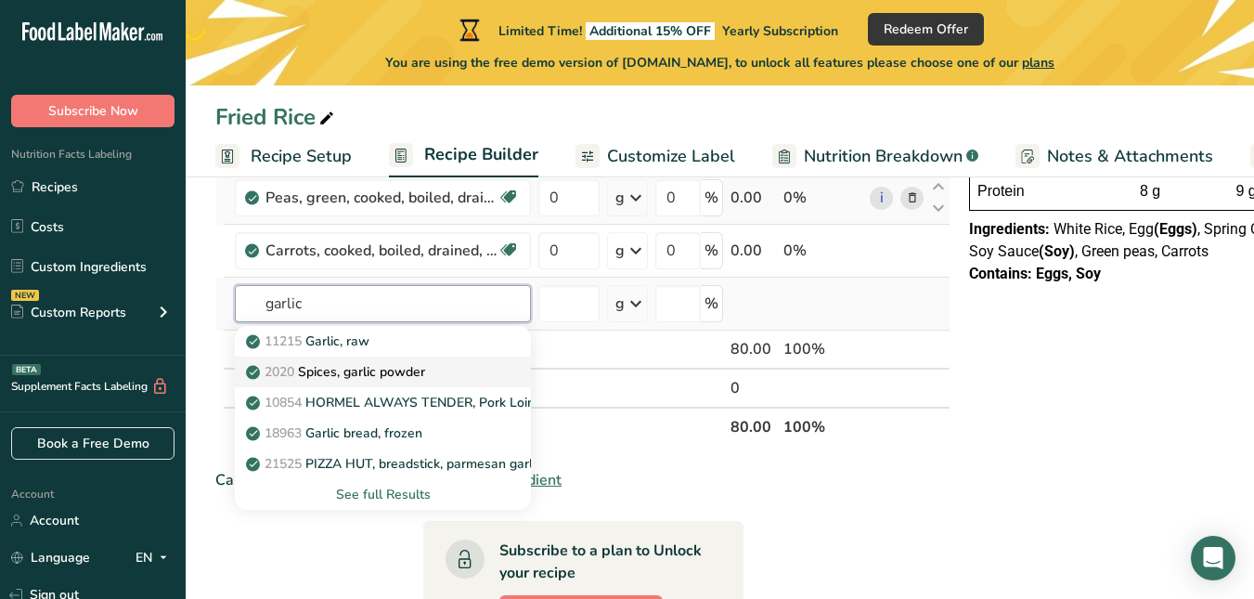
type input "garlic"
click at [400, 372] on p "2020 Spices, garlic powder" at bounding box center [337, 371] width 175 height 19
type input "Spices, garlic powder"
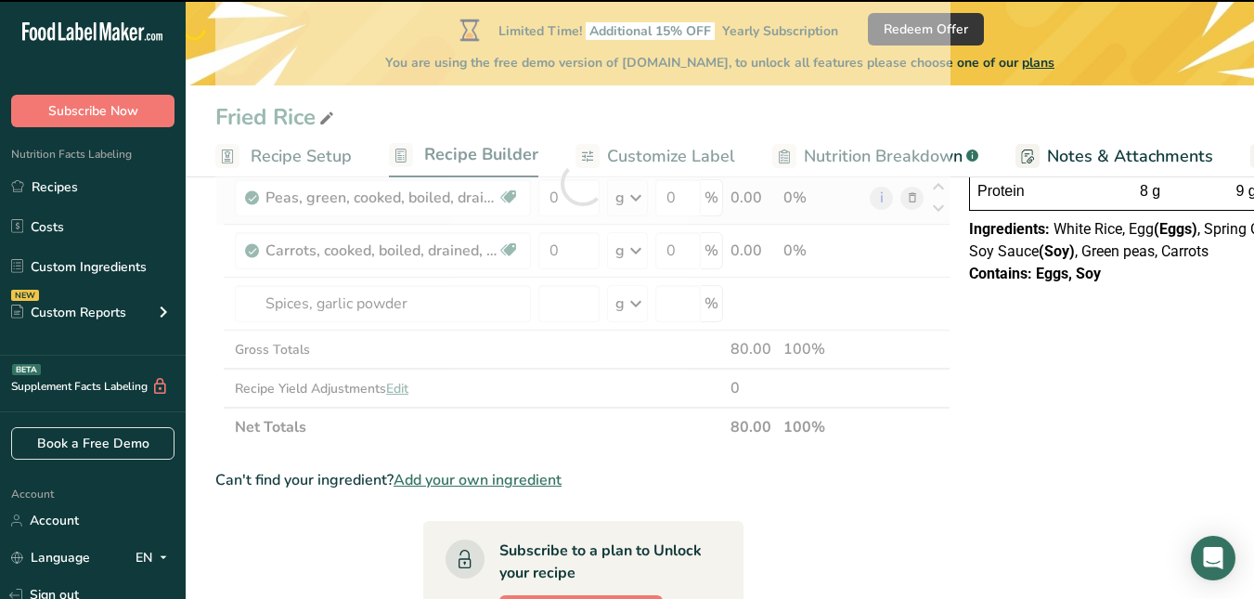
type input "0"
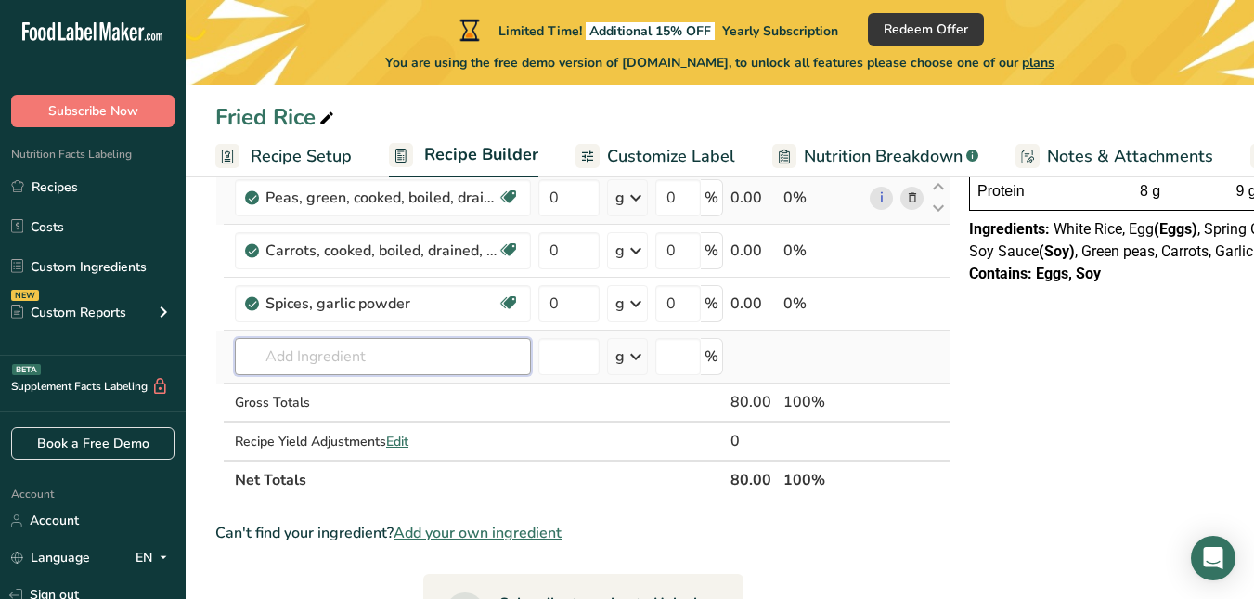
click at [499, 352] on input "text" at bounding box center [383, 356] width 296 height 37
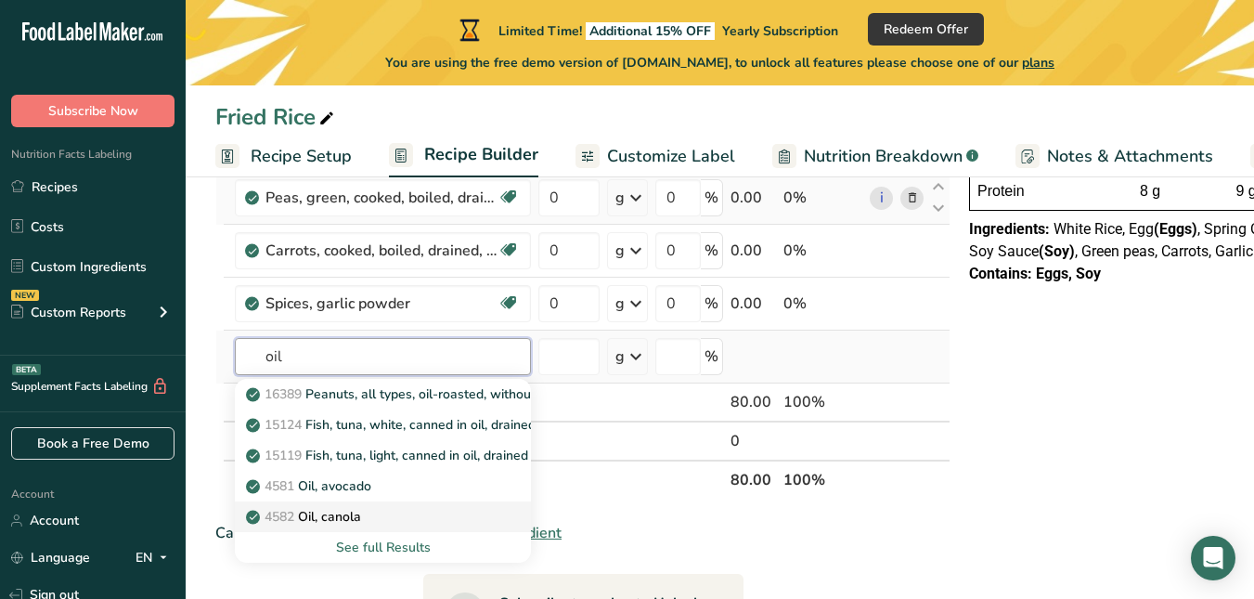
type input "oil"
click at [380, 528] on link "4582 Oil, canola" at bounding box center [383, 516] width 296 height 31
type input "Oil, canola"
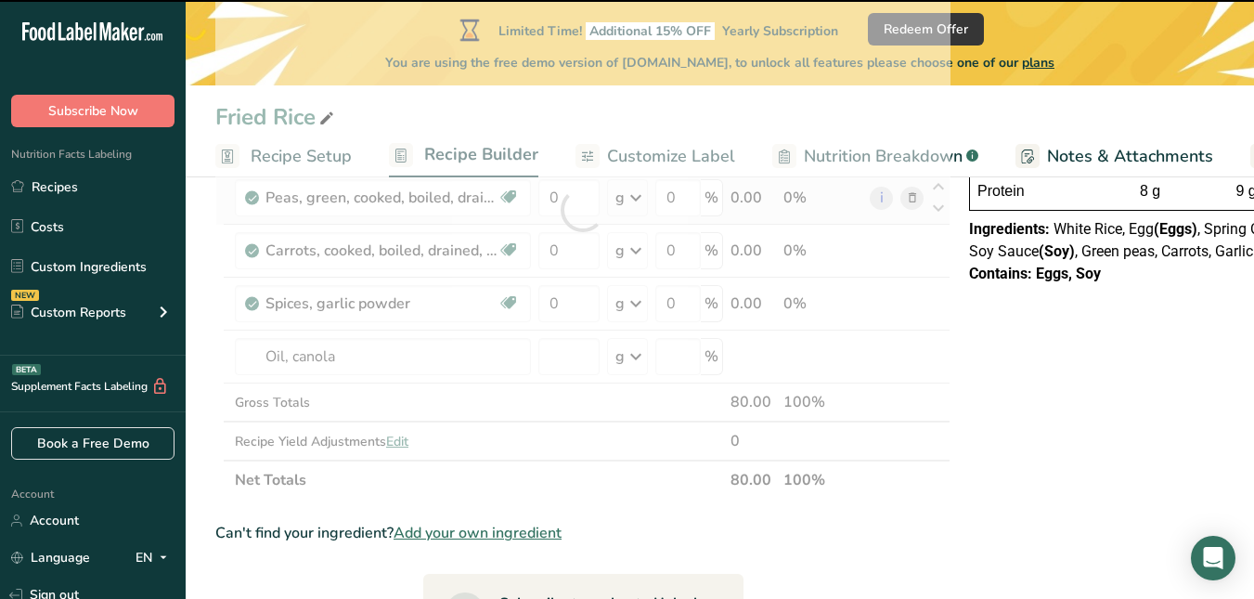
type input "0"
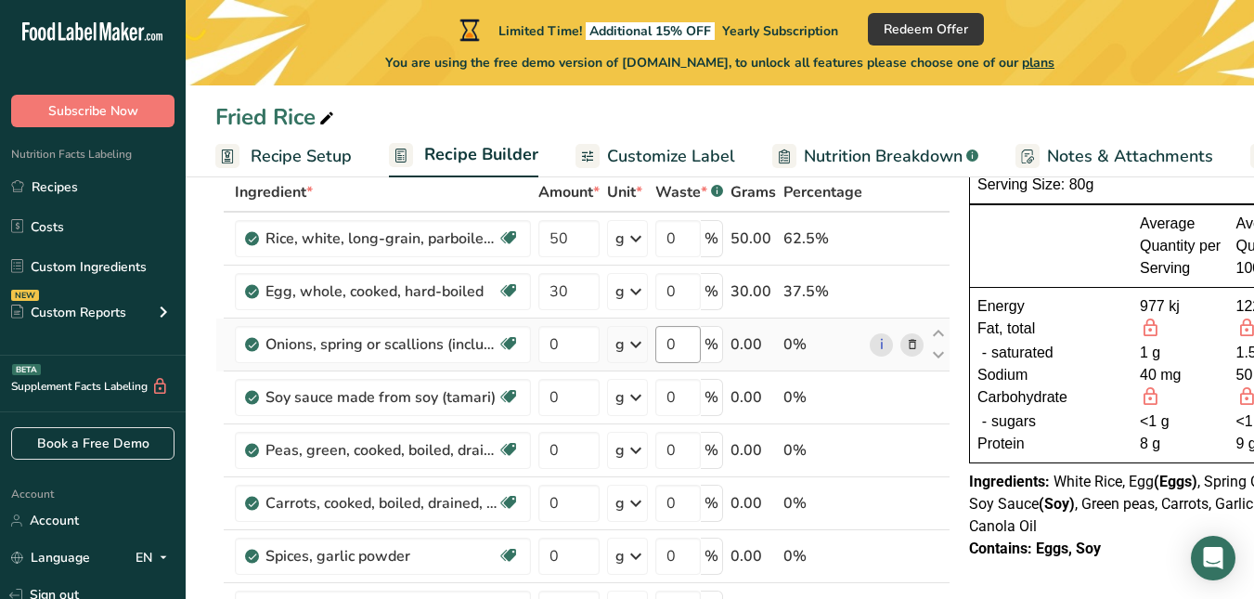
scroll to position [109, 0]
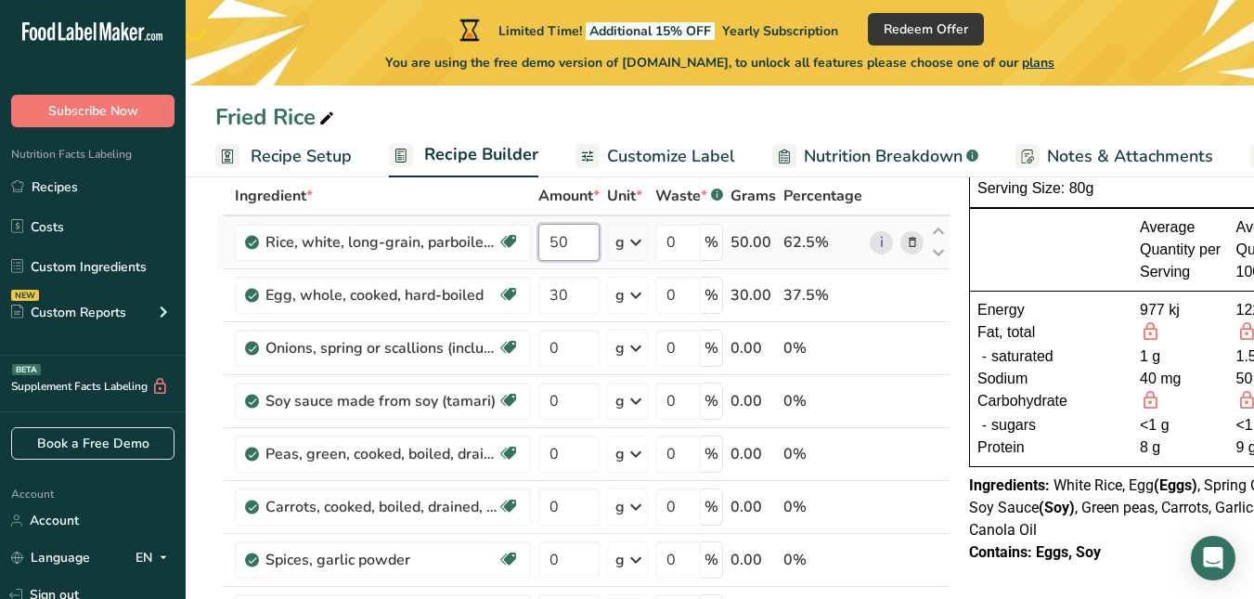
click at [583, 254] on input "50" at bounding box center [568, 242] width 61 height 37
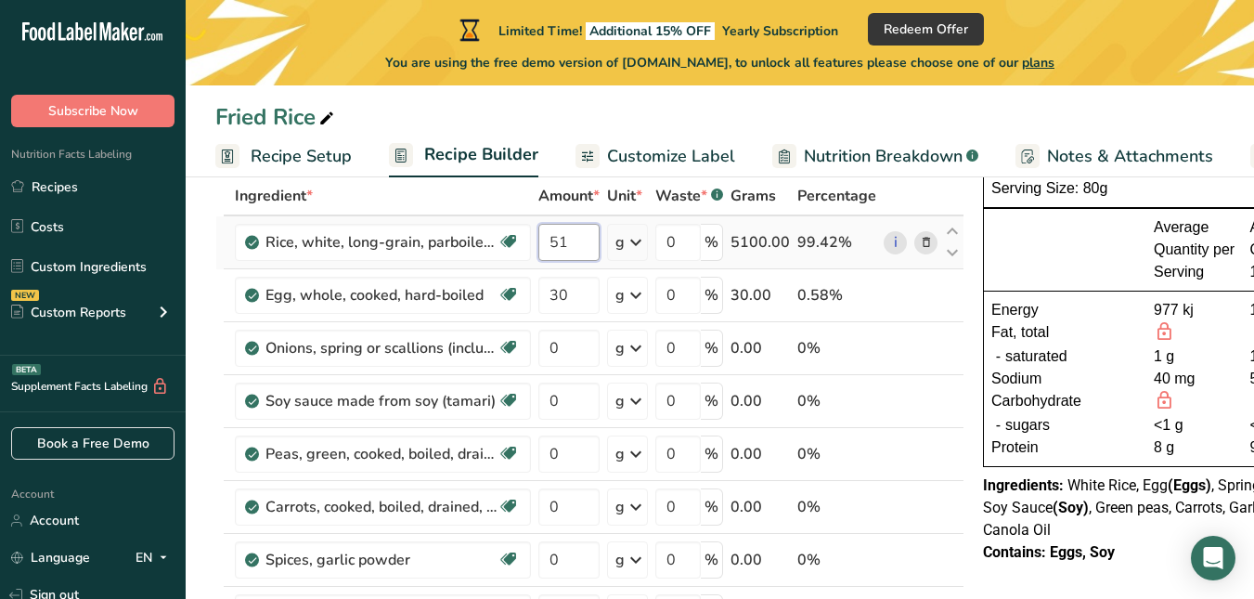
type input "5"
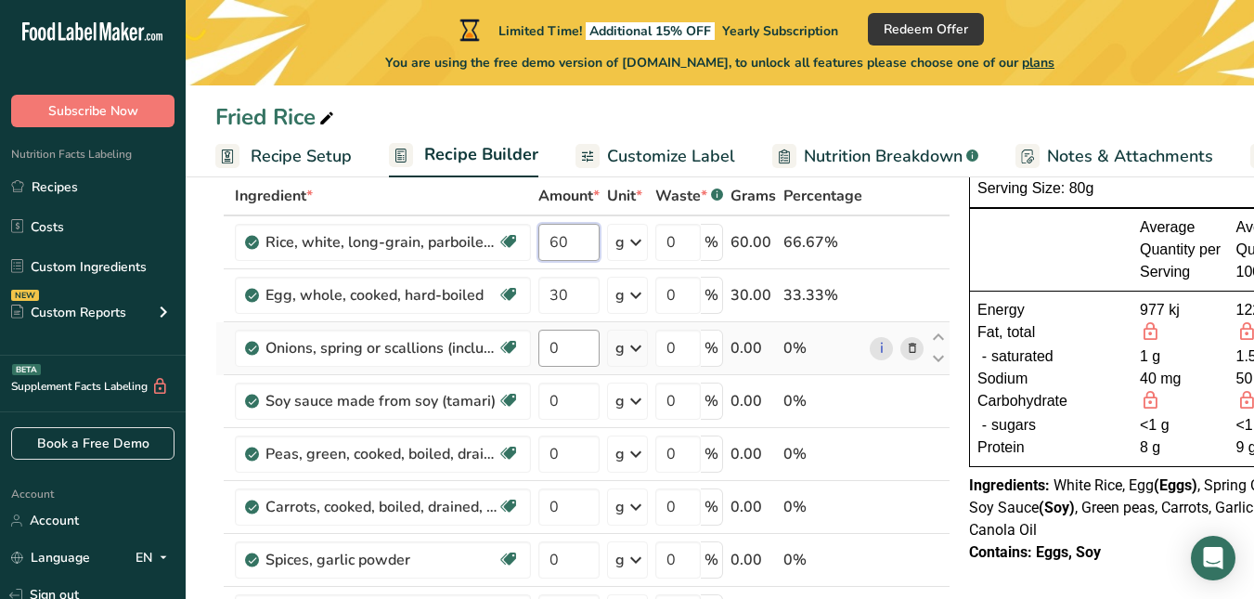
type input "60"
click at [570, 354] on div "Ingredient * Amount * Unit * Waste * .a-a{fill:#347362;}.b-a{fill:#fff;} Grams …" at bounding box center [582, 492] width 735 height 632
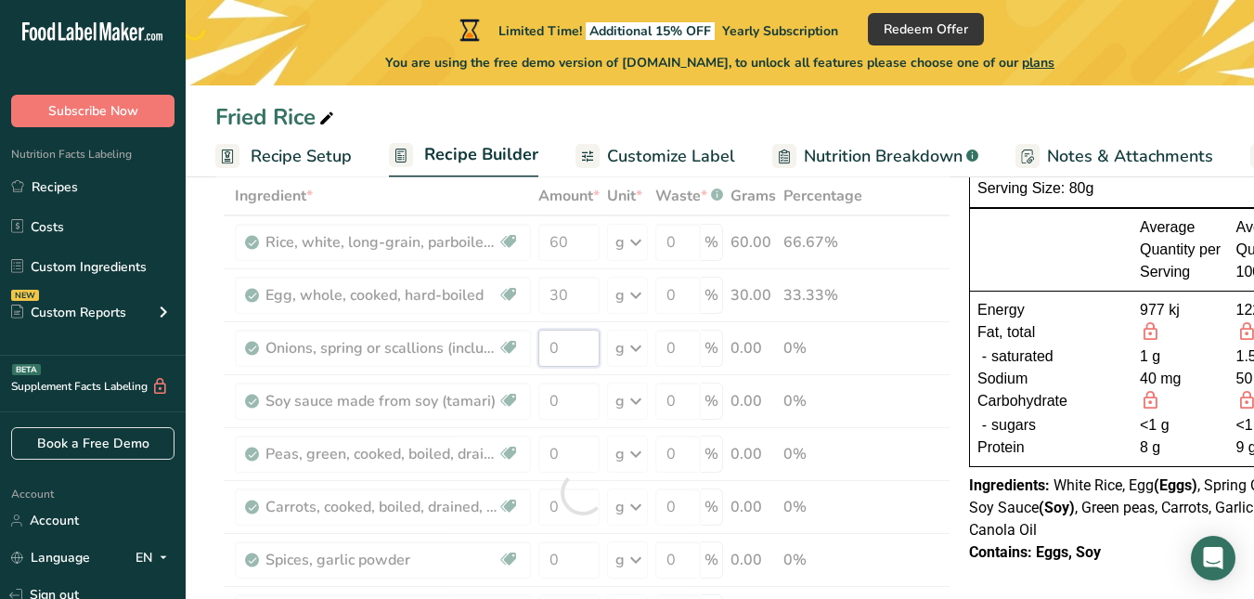
type input "2"
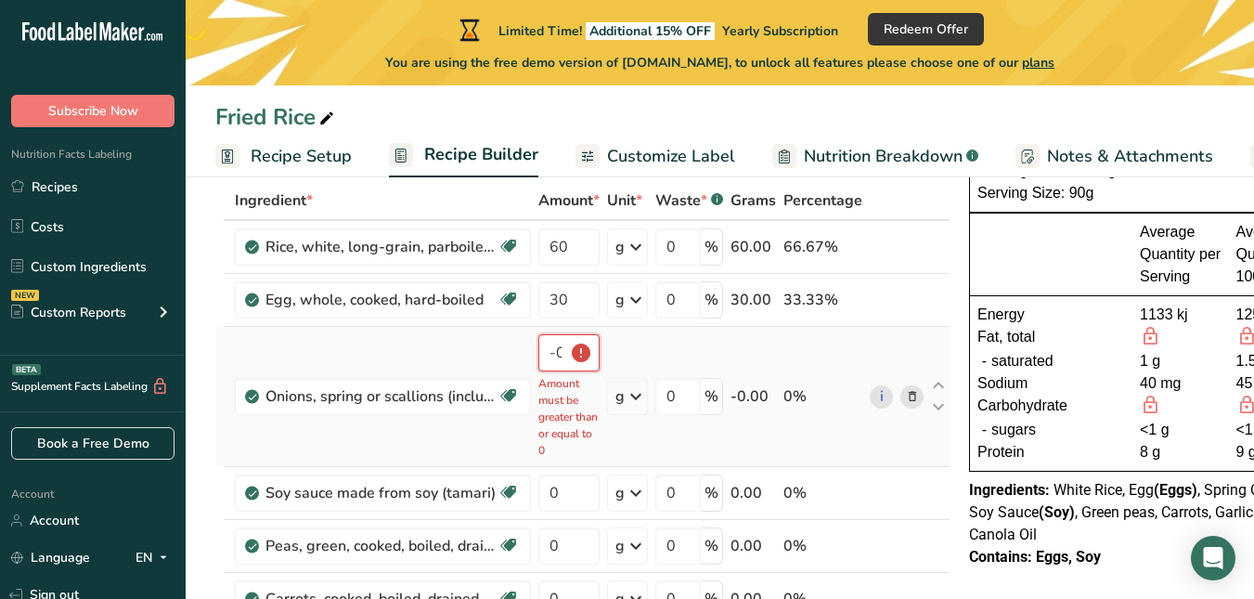
scroll to position [106, 0]
click at [571, 347] on input "-0.000001" at bounding box center [568, 351] width 61 height 37
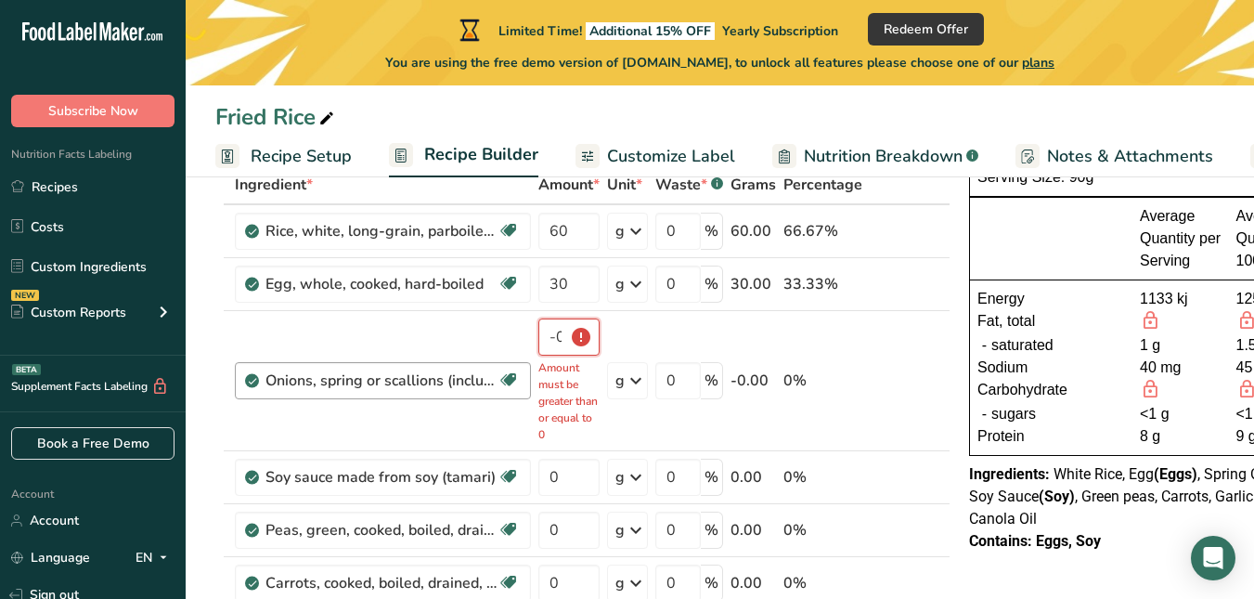
scroll to position [88, 0]
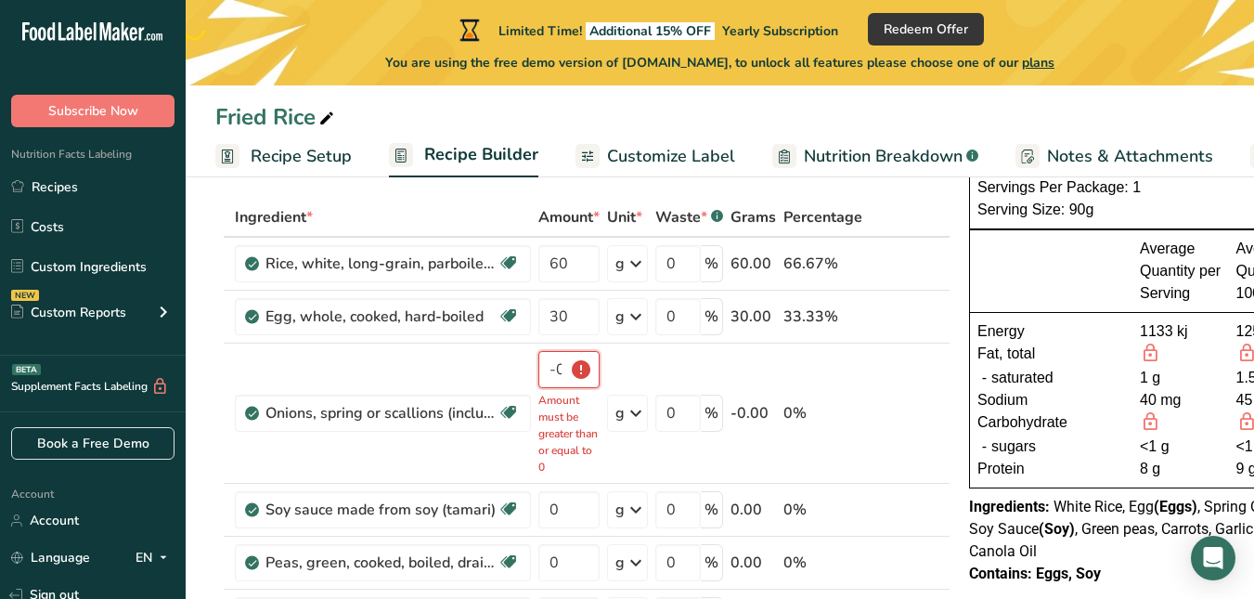
click at [566, 368] on input "-0.000001" at bounding box center [568, 369] width 61 height 37
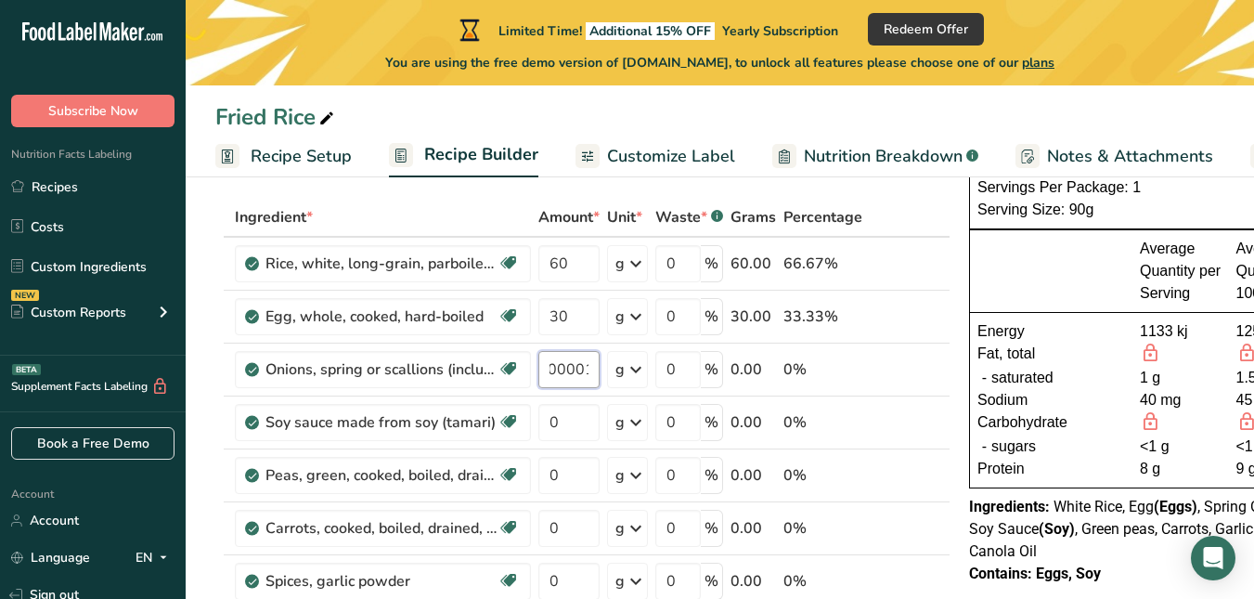
type input "0"
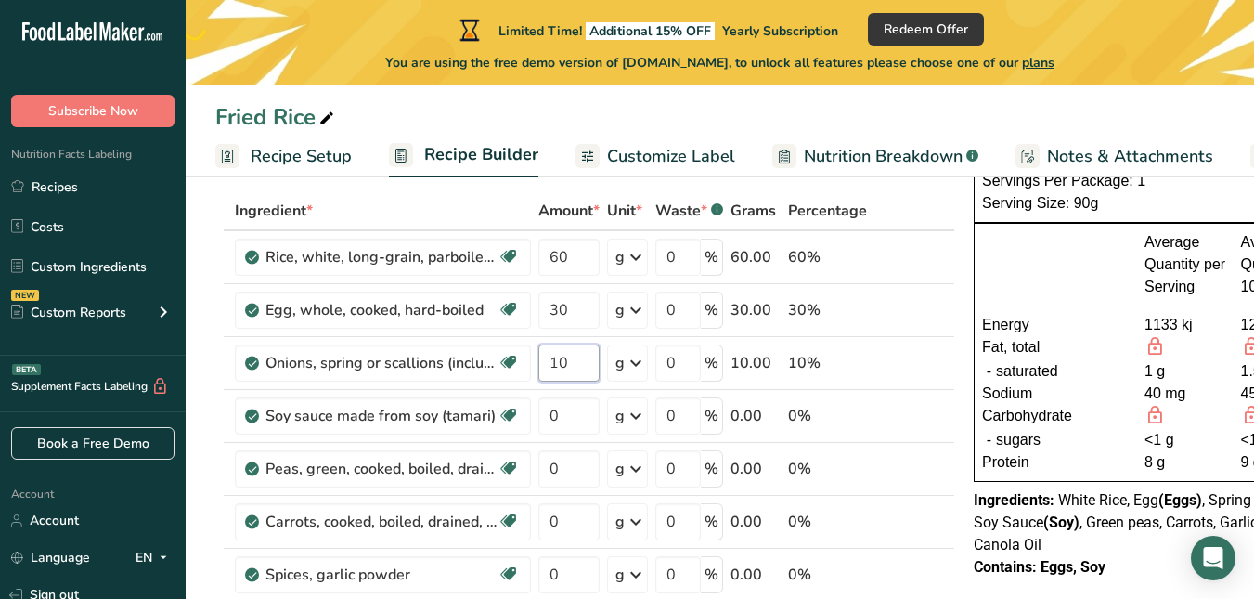
scroll to position [88, 0]
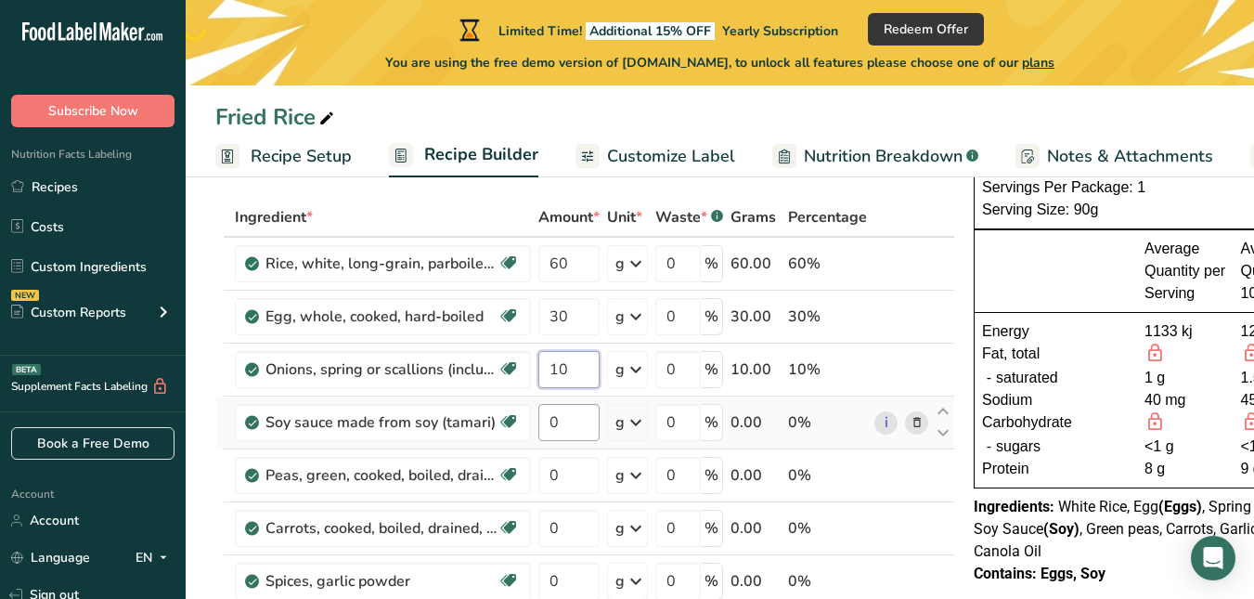
type input "10"
click at [569, 424] on div "Ingredient * Amount * Unit * Waste * .a-a{fill:#347362;}.b-a{fill:#fff;} Grams …" at bounding box center [585, 514] width 740 height 632
type input "0"
click at [640, 260] on div "Ingredient * Amount * Unit * Waste * .a-a{fill:#347362;}.b-a{fill:#fff;} Grams …" at bounding box center [585, 514] width 740 height 632
type input "0"
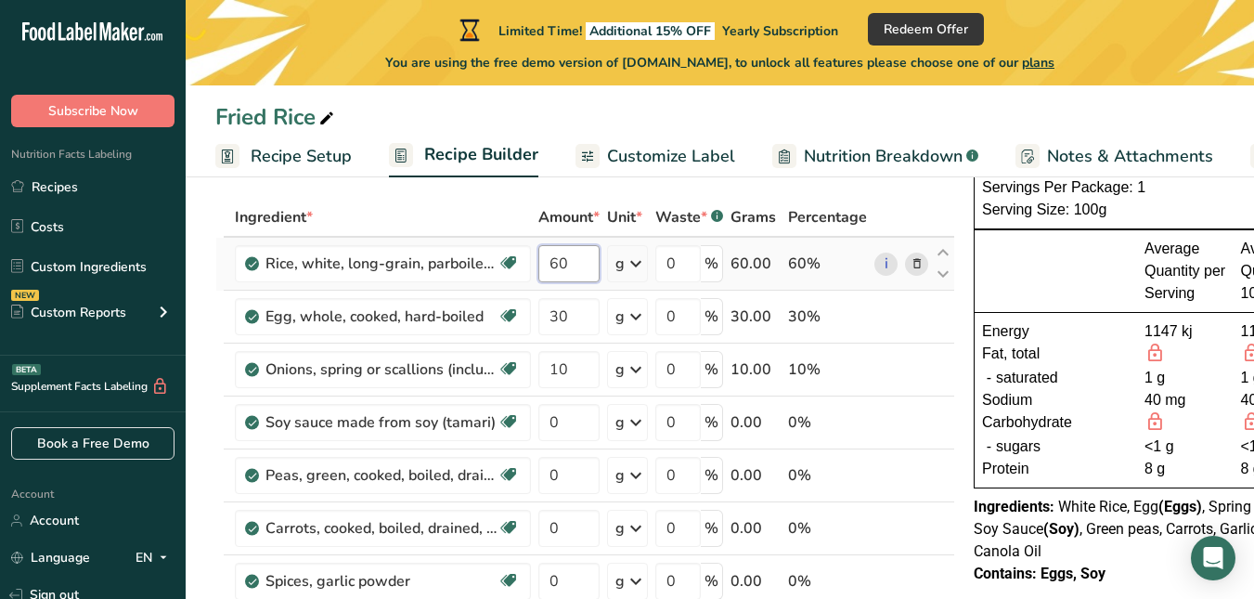
click at [574, 260] on input "60" at bounding box center [568, 263] width 61 height 37
type input "6"
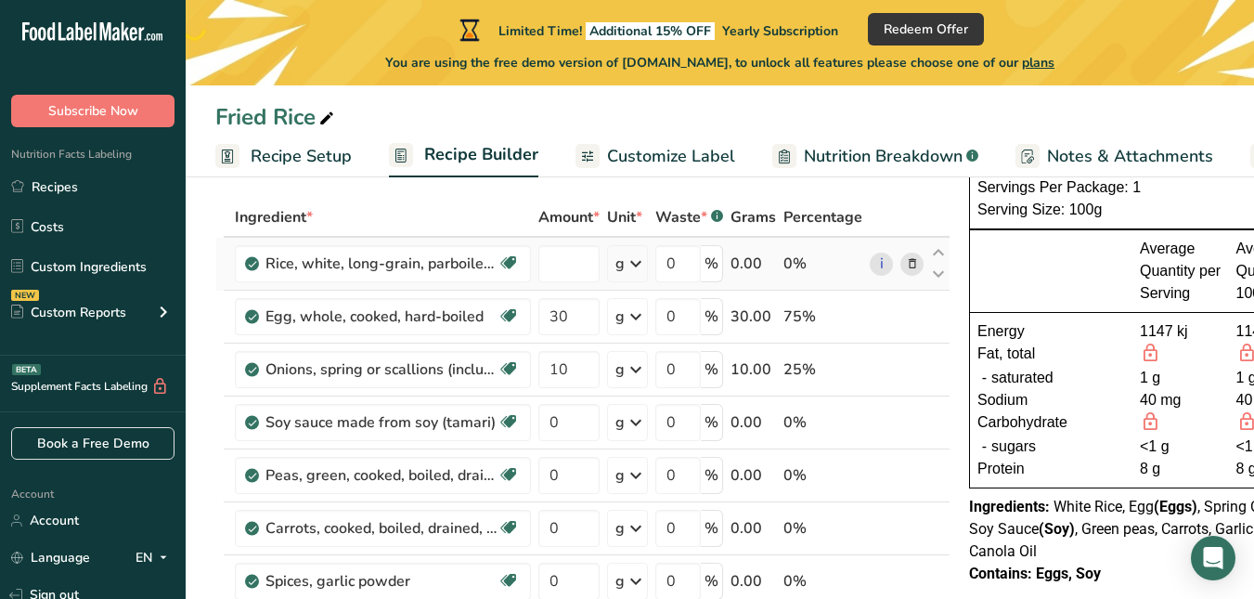
type input "0"
click at [634, 268] on div "Ingredient * Amount * Unit * Waste * .a-a{fill:#347362;}.b-a{fill:#fff;} Grams …" at bounding box center [582, 514] width 735 height 632
click at [562, 261] on input "0" at bounding box center [568, 263] width 61 height 37
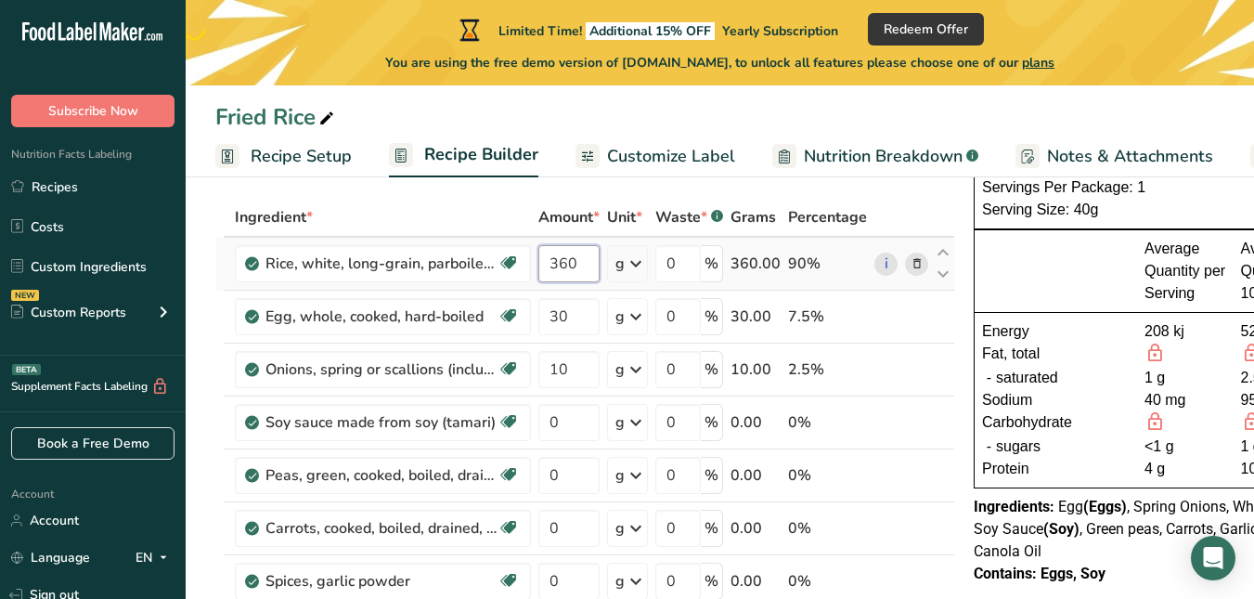
type input "360"
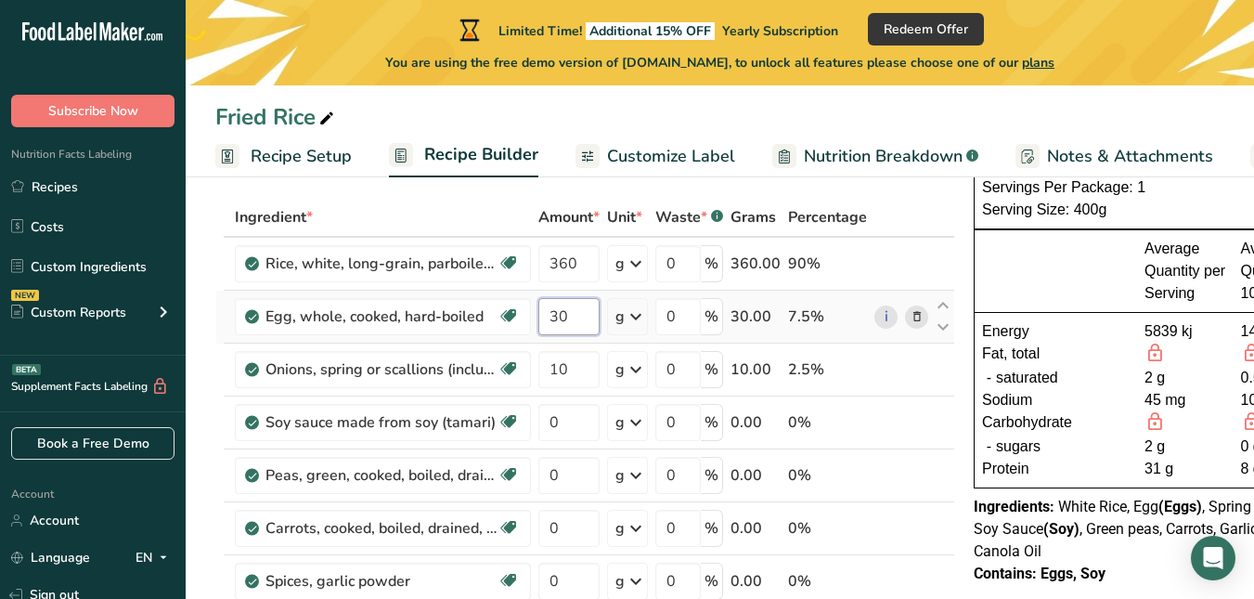
click at [568, 322] on div "Ingredient * Amount * Unit * Waste * .a-a{fill:#347362;}.b-a{fill:#fff;} Grams …" at bounding box center [585, 514] width 740 height 632
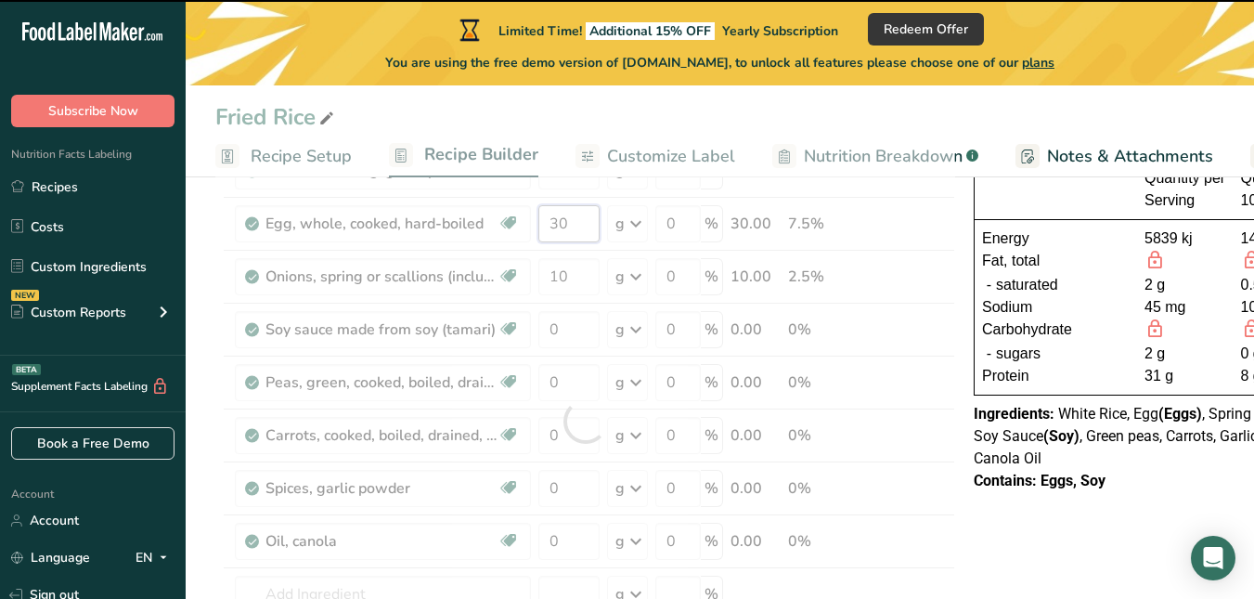
scroll to position [229, 0]
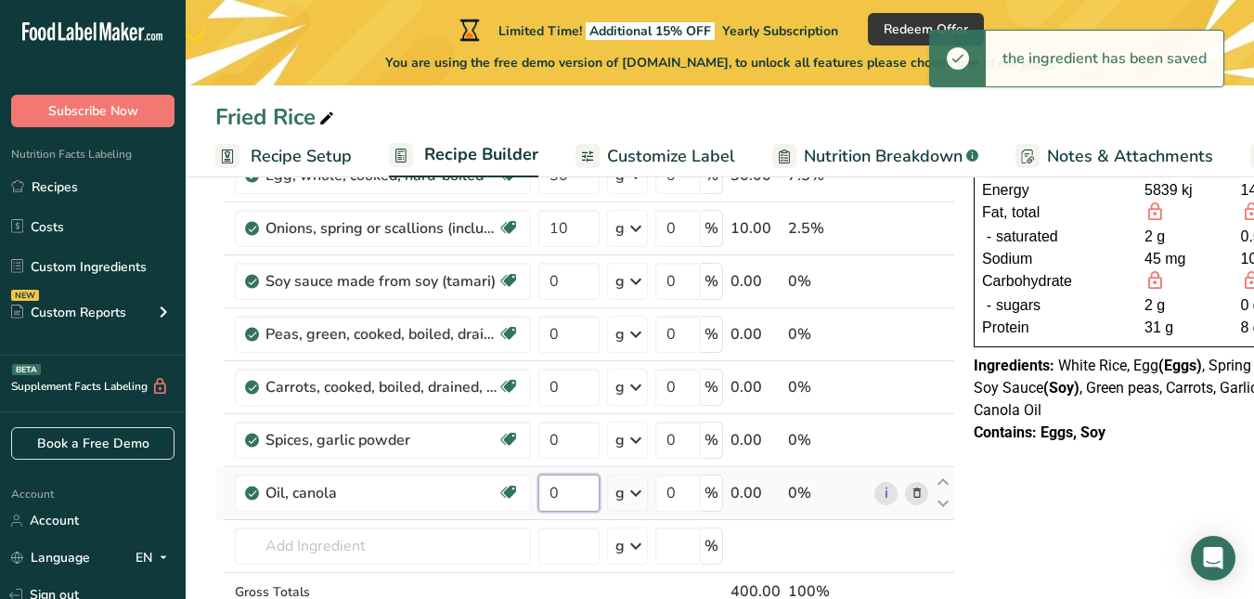
click at [568, 495] on div "Ingredient * Amount * Unit * Waste * .a-a{fill:#347362;}.b-a{fill:#fff;} Grams …" at bounding box center [585, 373] width 740 height 632
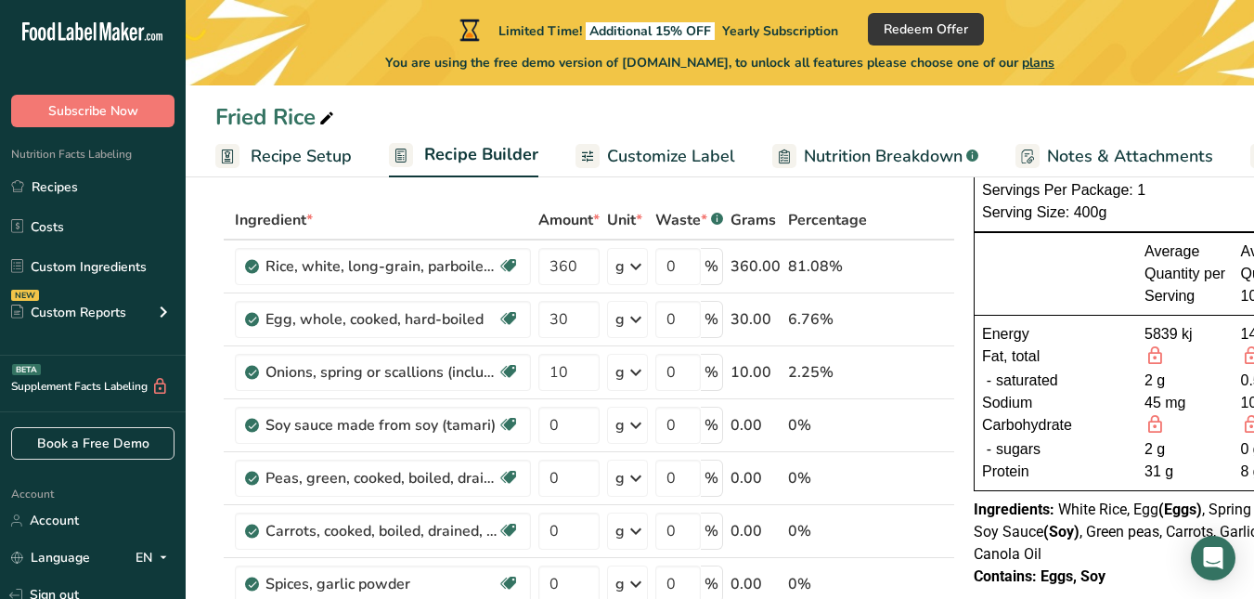
scroll to position [88, 0]
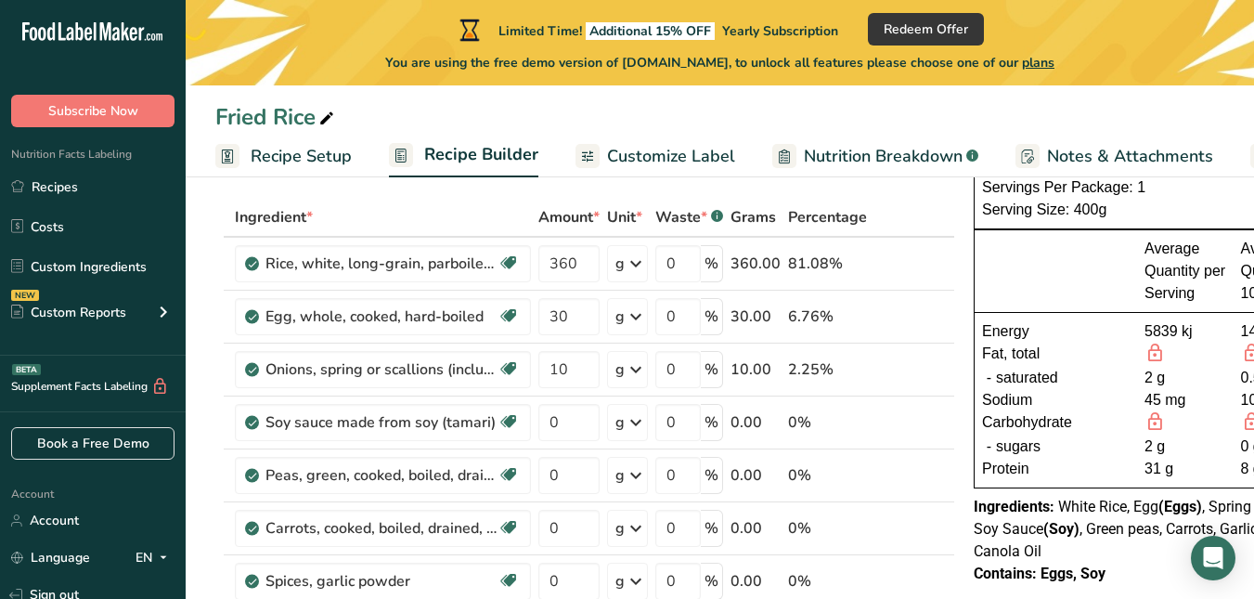
type input "44"
click at [570, 316] on div "Ingredient * Amount * Unit * Waste * .a-a{fill:#347362;}.b-a{fill:#fff;} Grams …" at bounding box center [585, 514] width 740 height 632
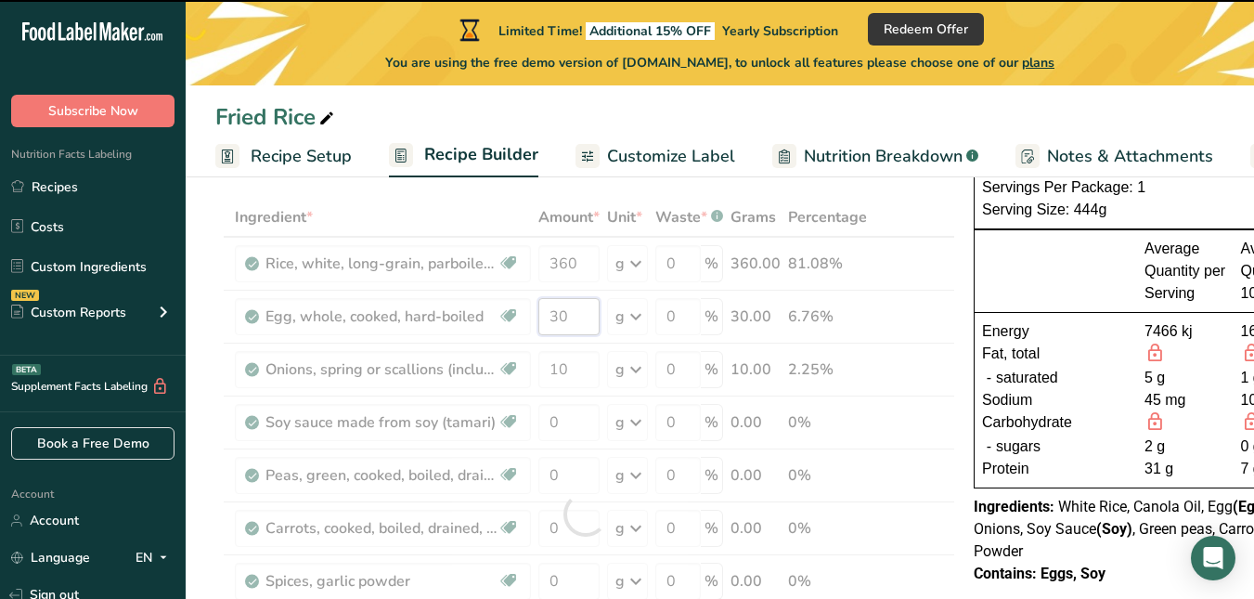
type input "3"
type input "30"
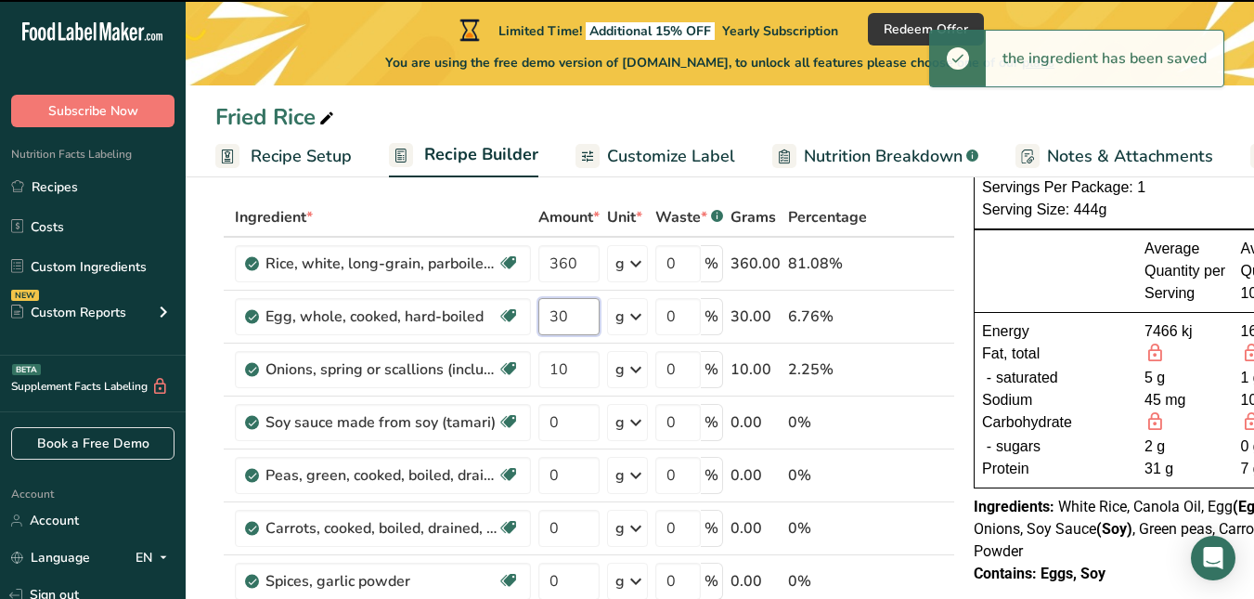
scroll to position [109, 0]
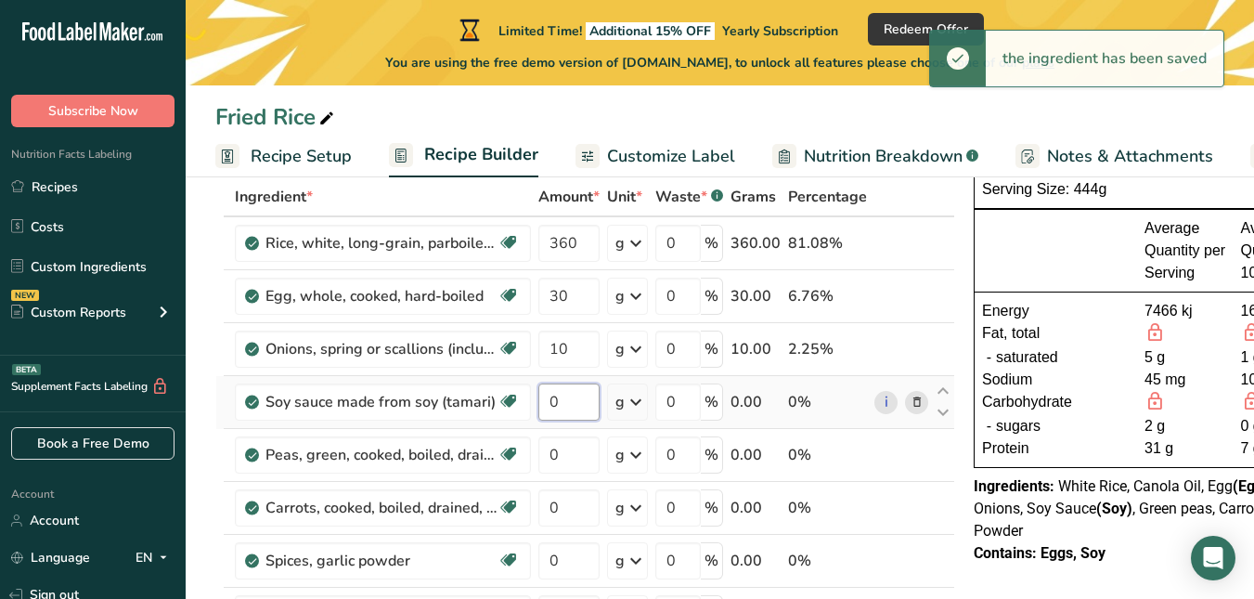
click at [570, 403] on div "Ingredient * Amount * Unit * Waste * .a-a{fill:#347362;}.b-a{fill:#fff;} Grams …" at bounding box center [585, 493] width 740 height 632
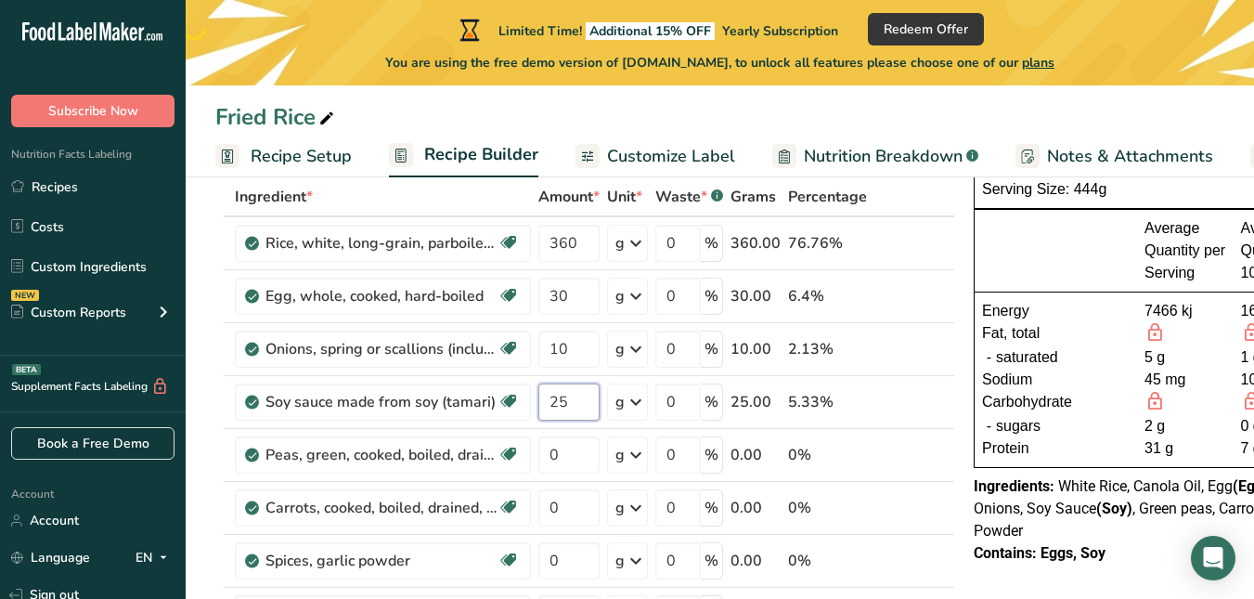
type input "25"
click at [582, 450] on div "Ingredient * Amount * Unit * Waste * .a-a{fill:#347362;}.b-a{fill:#fff;} Grams …" at bounding box center [585, 493] width 740 height 632
type input "31.5"
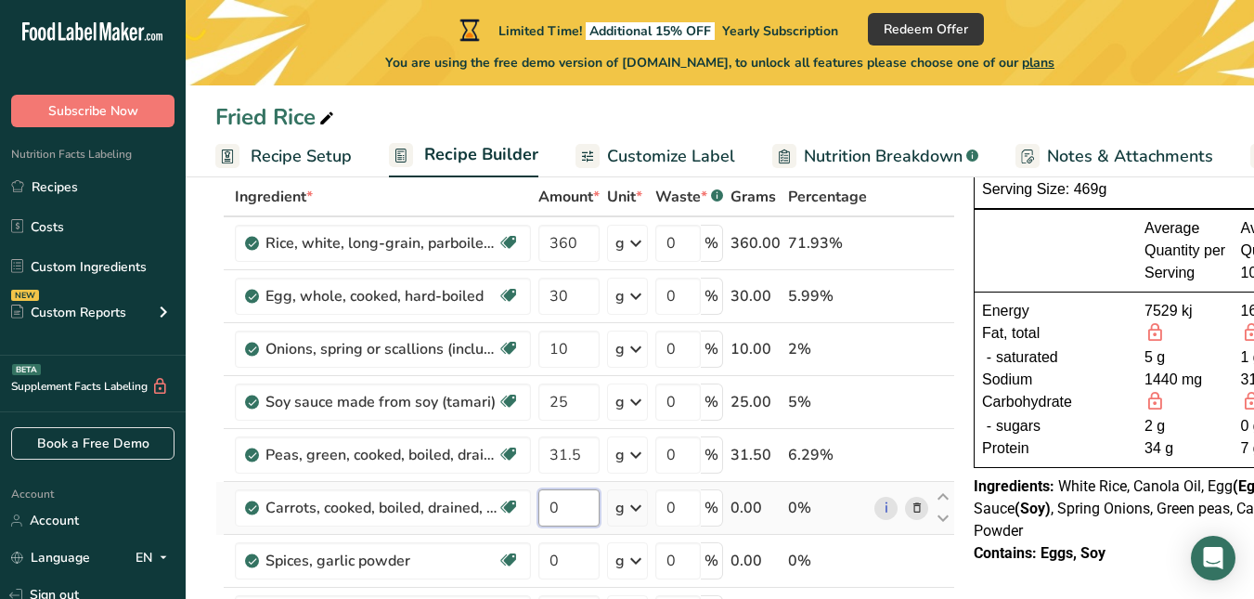
click at [578, 509] on div "Ingredient * Amount * Unit * Waste * .a-a{fill:#347362;}.b-a{fill:#fff;} Grams …" at bounding box center [585, 493] width 740 height 632
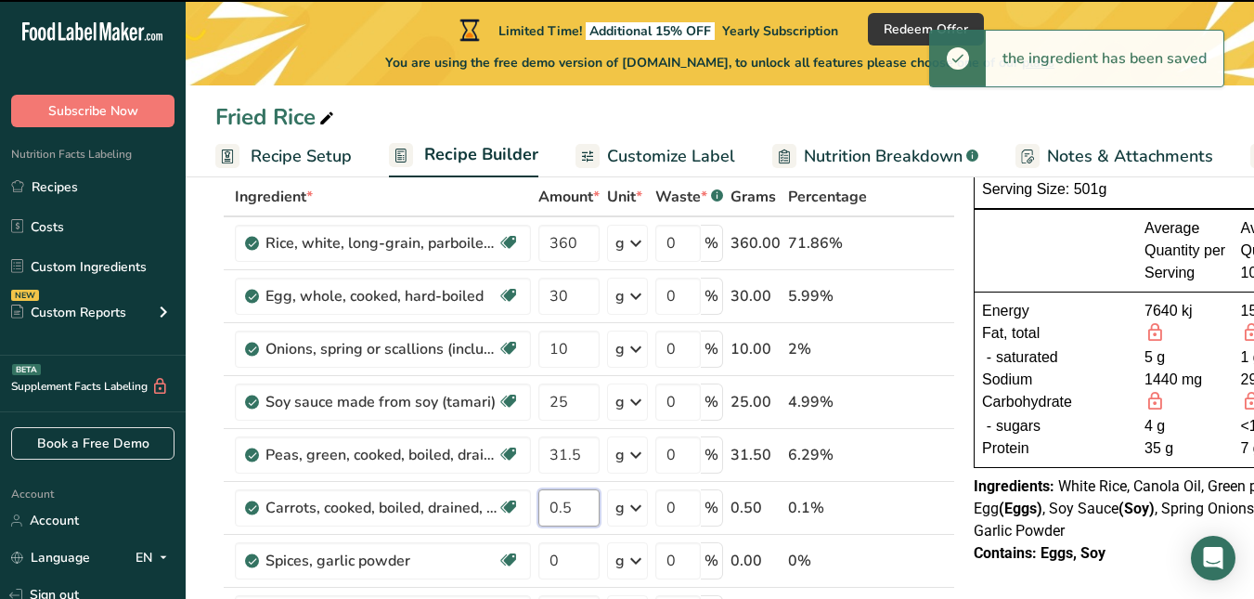
type input "0.499998"
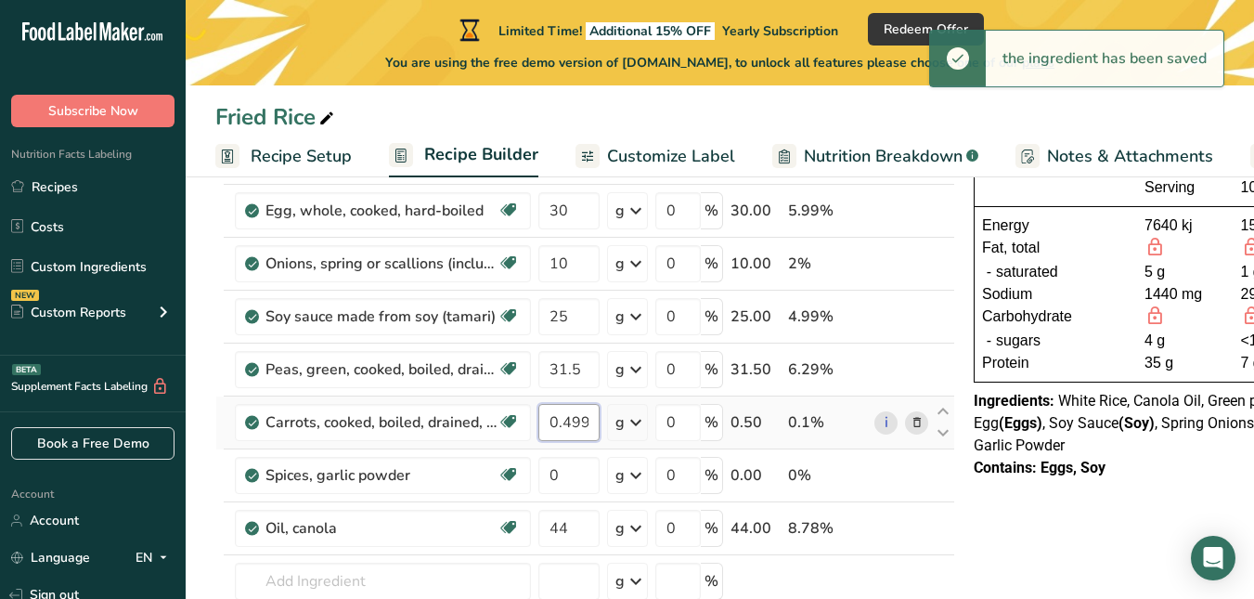
click at [583, 413] on input "0.499998" at bounding box center [568, 422] width 61 height 37
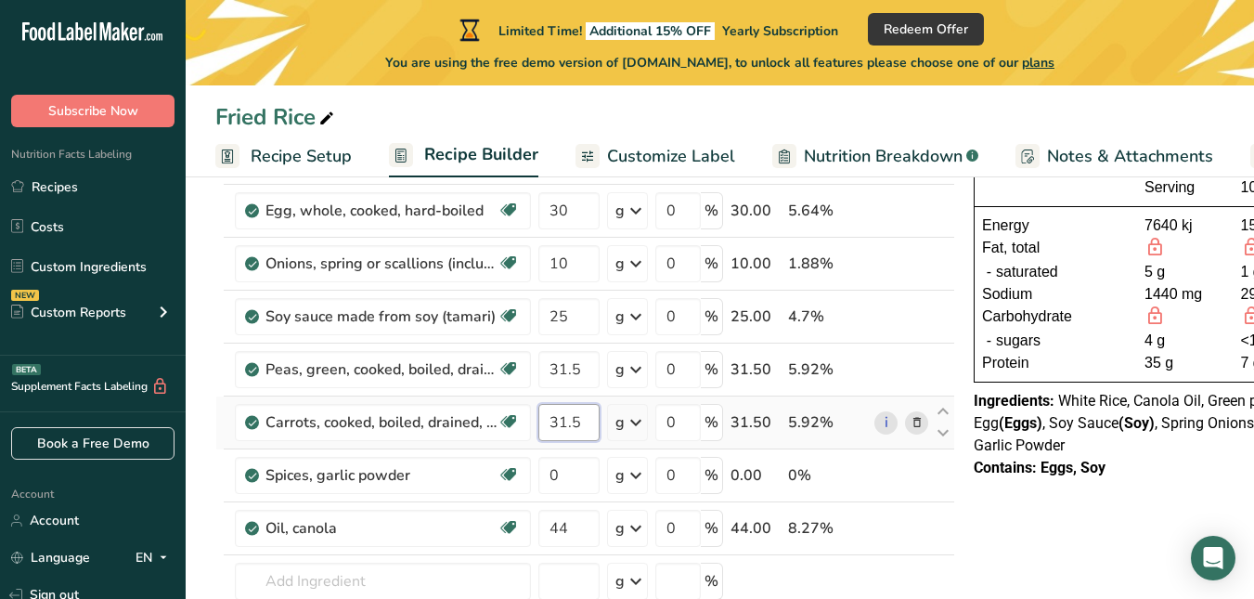
type input "31.5"
click at [574, 483] on div "Ingredient * Amount * Unit * Waste * .a-a{fill:#347362;}.b-a{fill:#fff;} Grams …" at bounding box center [585, 408] width 740 height 632
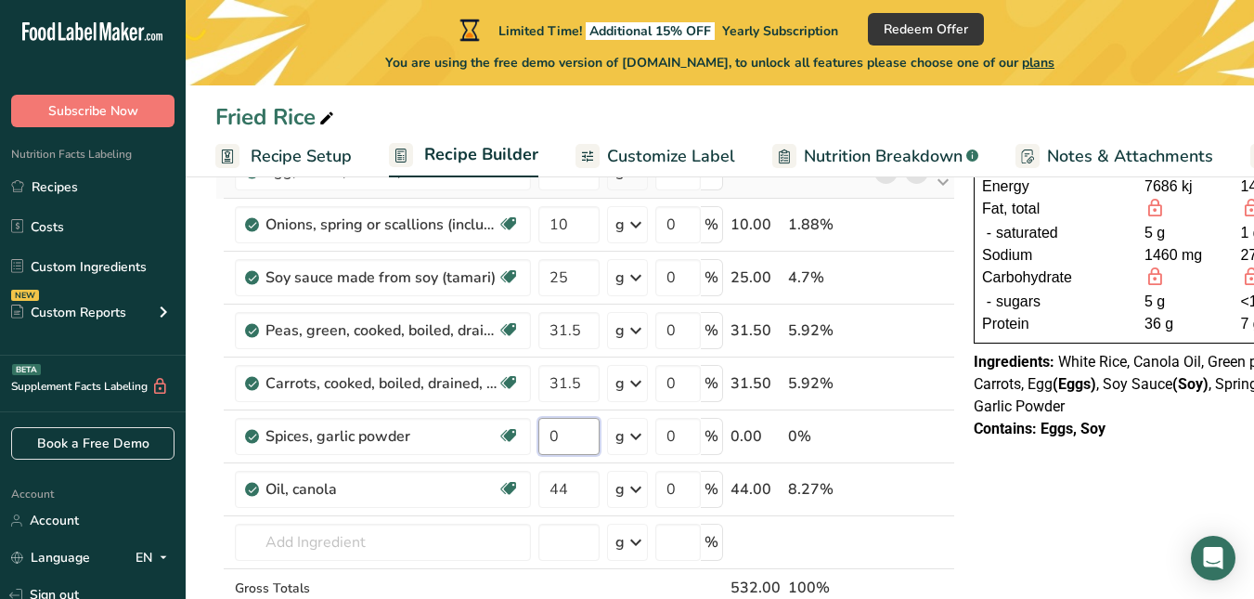
scroll to position [241, 0]
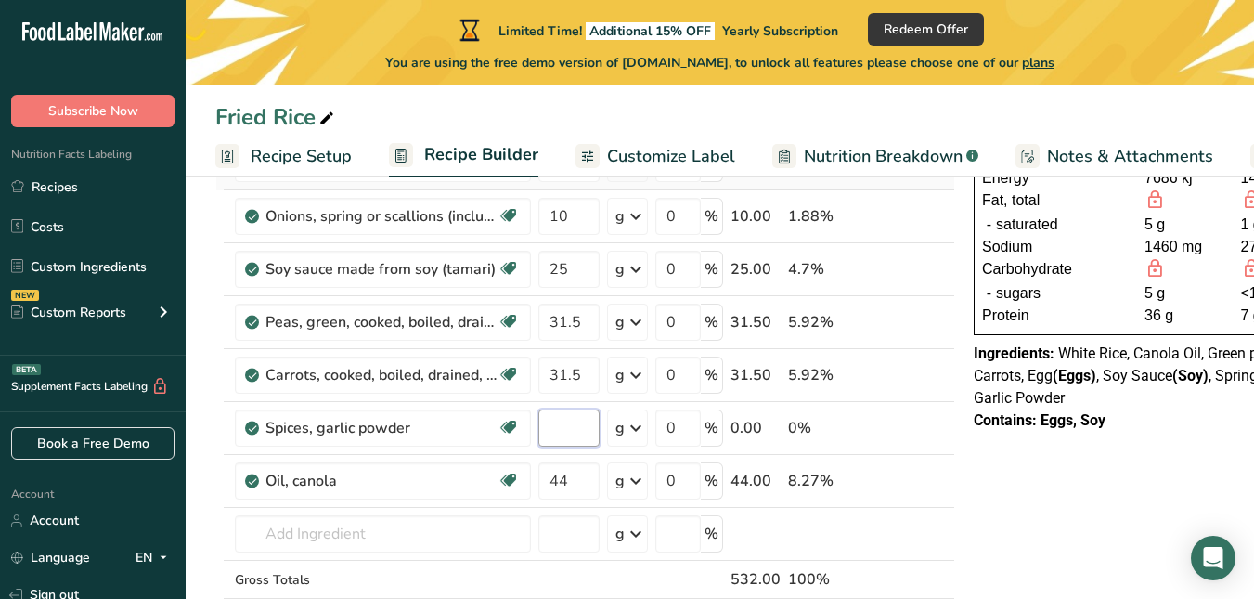
type input "2"
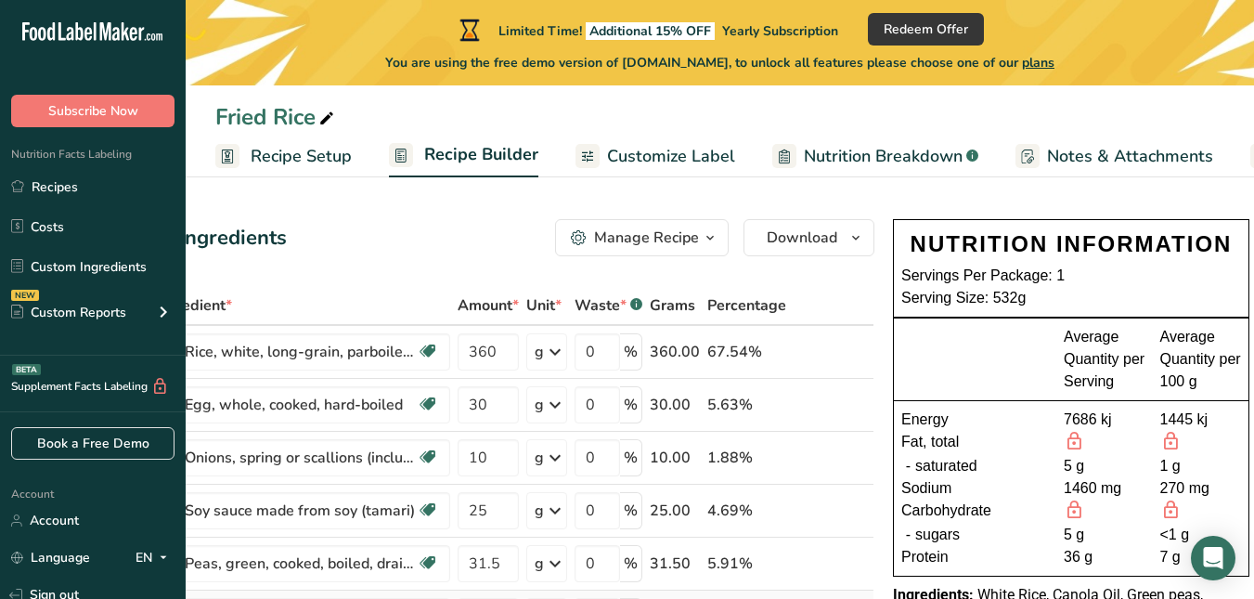
scroll to position [56, 0]
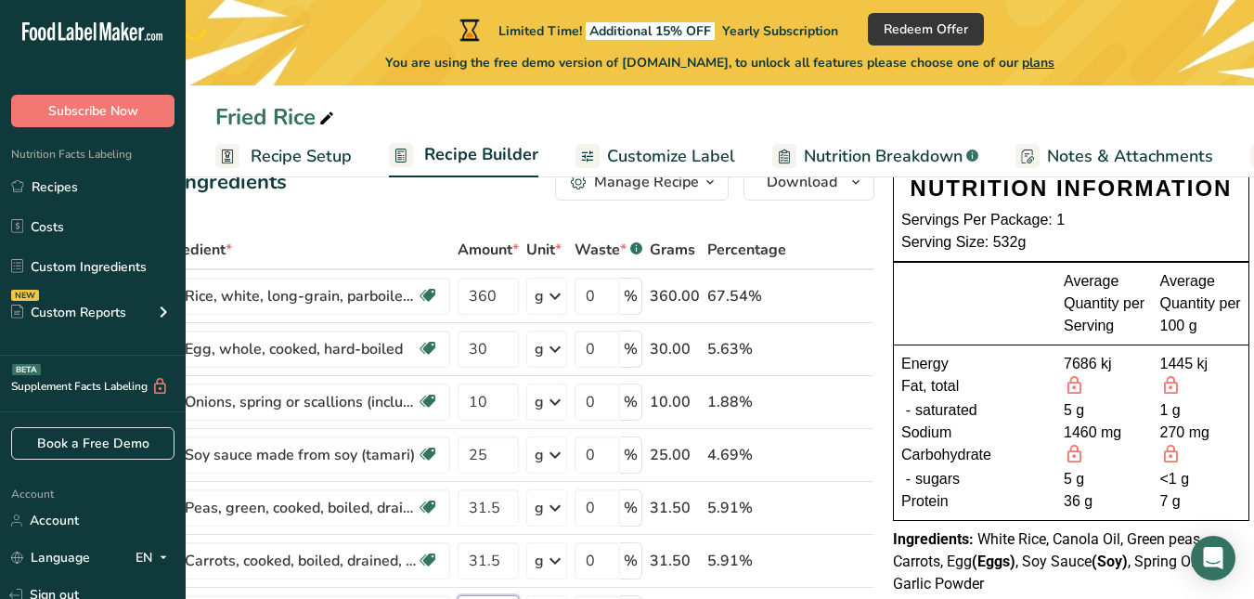
type input "1"
click at [869, 264] on div "Ingredient * Amount * Unit * Waste * .a-a{fill:#347362;}.b-a{fill:#fff;} Grams …" at bounding box center [505, 546] width 740 height 632
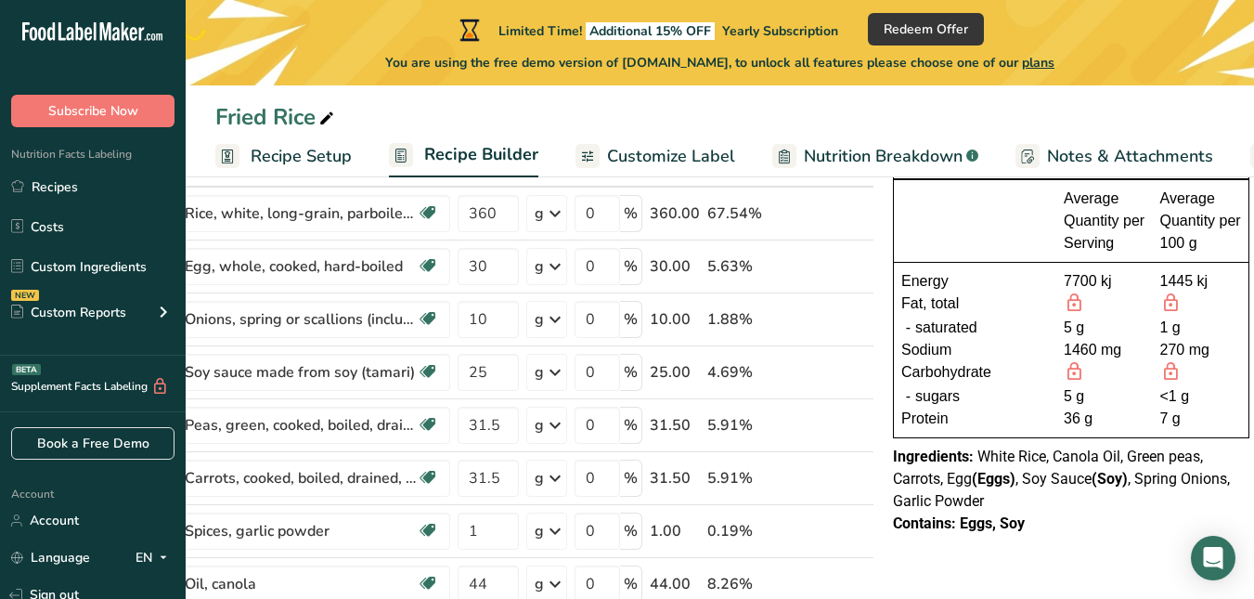
scroll to position [136, 0]
